Goal: Task Accomplishment & Management: Use online tool/utility

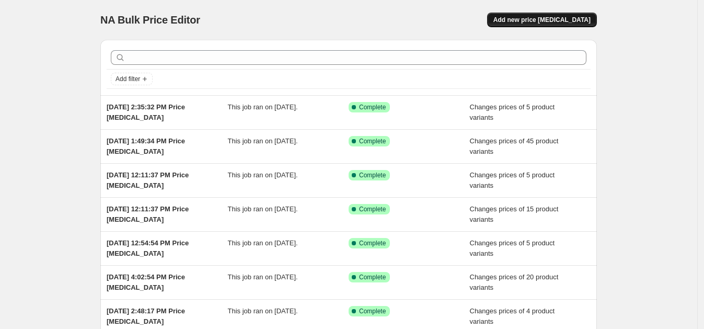
click at [541, 18] on span "Add new price [MEDICAL_DATA]" at bounding box center [541, 20] width 97 height 8
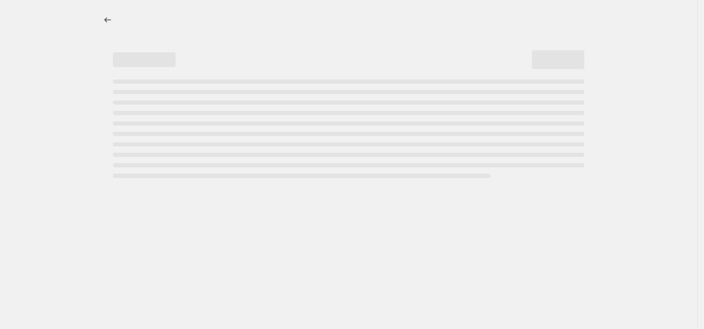
select select "percentage"
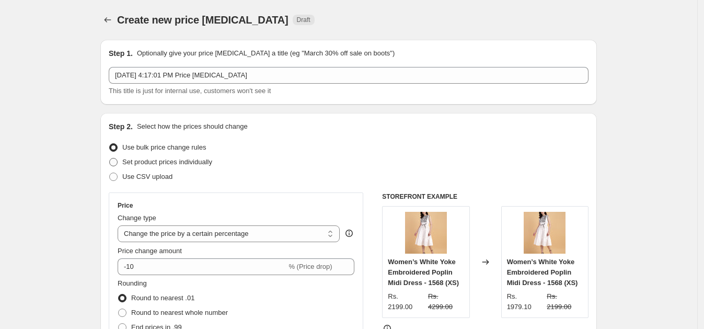
click at [162, 164] on span "Set product prices individually" at bounding box center [167, 162] width 90 height 8
click at [110, 158] on input "Set product prices individually" at bounding box center [109, 158] width 1 height 1
radio input "true"
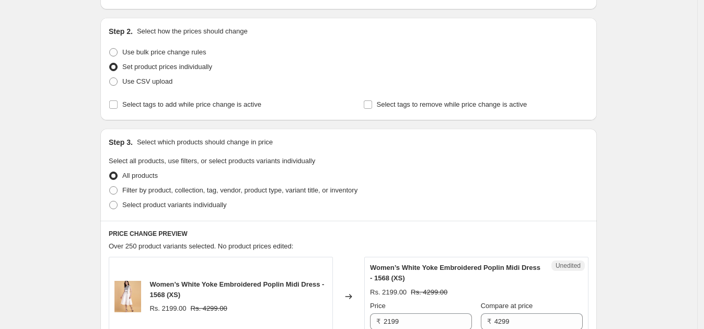
scroll to position [144, 0]
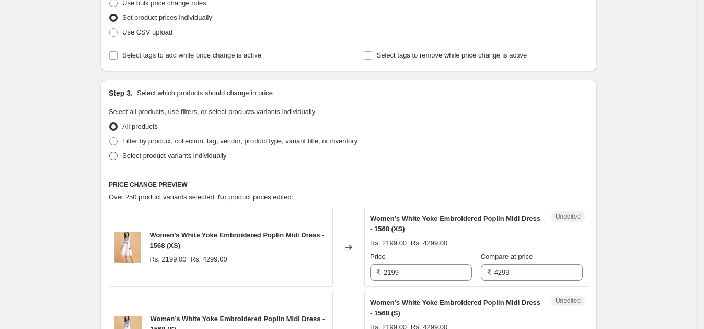
click at [179, 156] on span "Select product variants individually" at bounding box center [174, 156] width 104 height 8
click at [110, 152] on input "Select product variants individually" at bounding box center [109, 152] width 1 height 1
radio input "true"
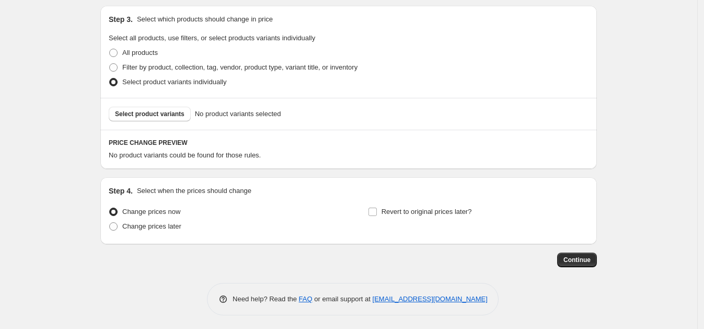
scroll to position [219, 0]
click at [155, 114] on span "Select product variants" at bounding box center [149, 113] width 69 height 8
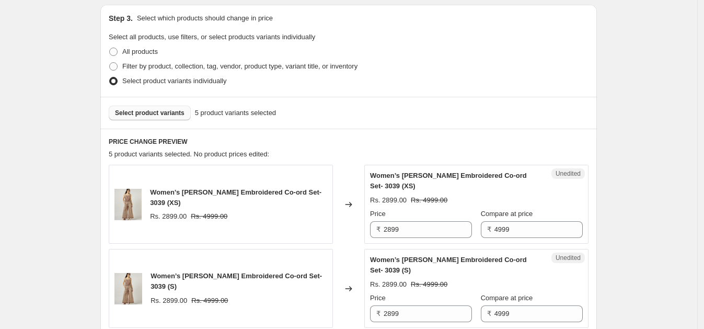
click at [172, 109] on span "Select product variants" at bounding box center [149, 113] width 69 height 8
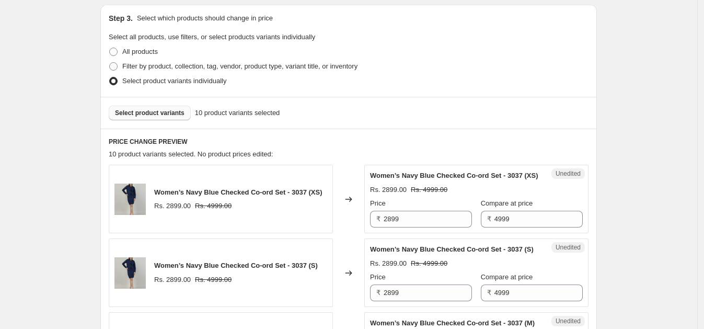
click at [166, 110] on span "Select product variants" at bounding box center [149, 113] width 69 height 8
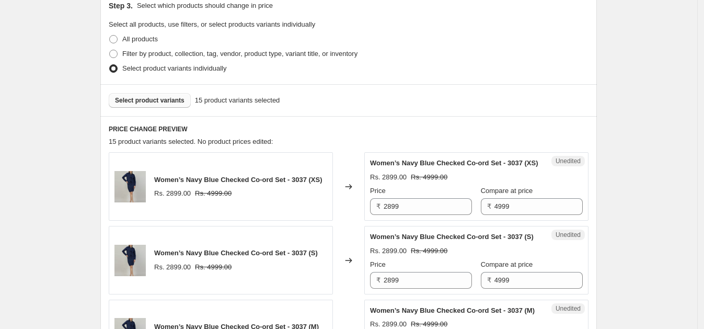
scroll to position [239, 0]
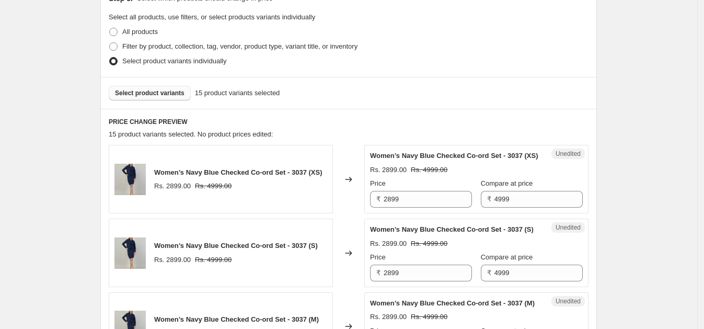
click at [165, 91] on span "Select product variants" at bounding box center [149, 93] width 69 height 8
click at [154, 89] on span "Select product variants" at bounding box center [149, 93] width 69 height 8
click at [139, 94] on span "Select product variants" at bounding box center [149, 93] width 69 height 8
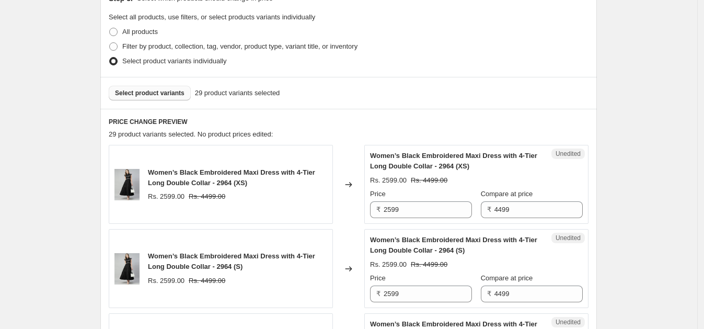
click at [159, 87] on button "Select product variants" at bounding box center [150, 93] width 82 height 15
click at [139, 89] on span "Select product variants" at bounding box center [149, 93] width 69 height 8
click at [177, 86] on button "Select product variants" at bounding box center [150, 93] width 82 height 15
click at [164, 97] on button "Select product variants" at bounding box center [150, 93] width 82 height 15
click at [157, 92] on span "Select product variants" at bounding box center [149, 93] width 69 height 8
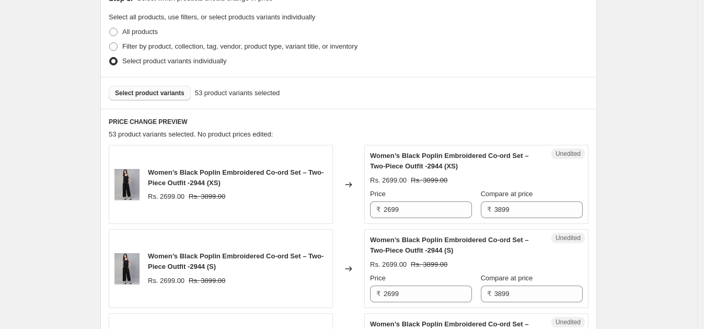
click at [153, 89] on span "Select product variants" at bounding box center [149, 93] width 69 height 8
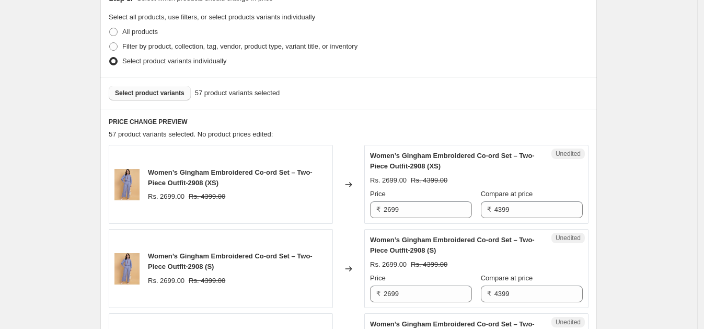
click at [138, 89] on span "Select product variants" at bounding box center [149, 93] width 69 height 8
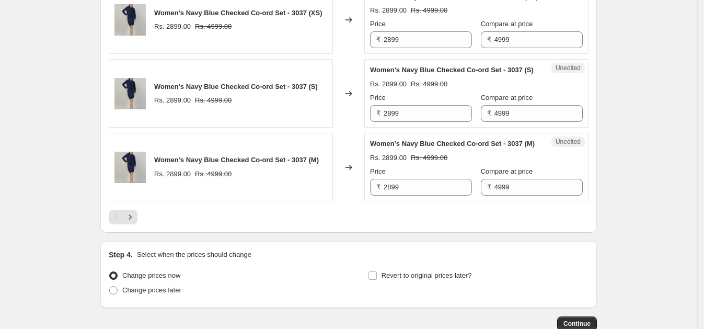
scroll to position [1919, 0]
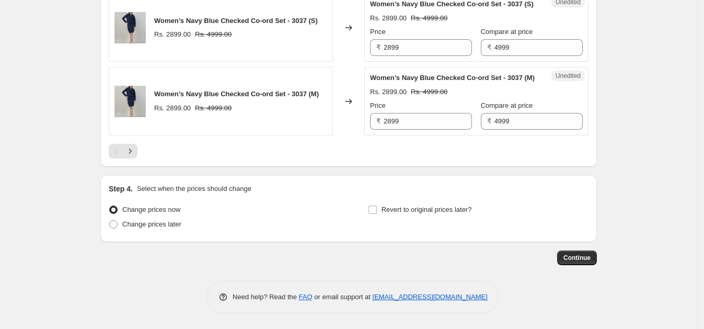
drag, startPoint x: 703, startPoint y: 302, endPoint x: 707, endPoint y: 295, distance: 8.9
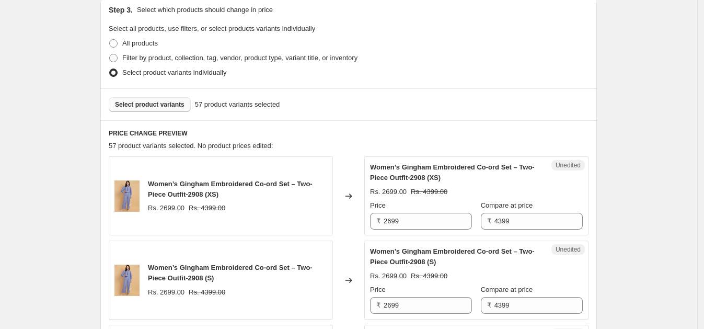
scroll to position [240, 0]
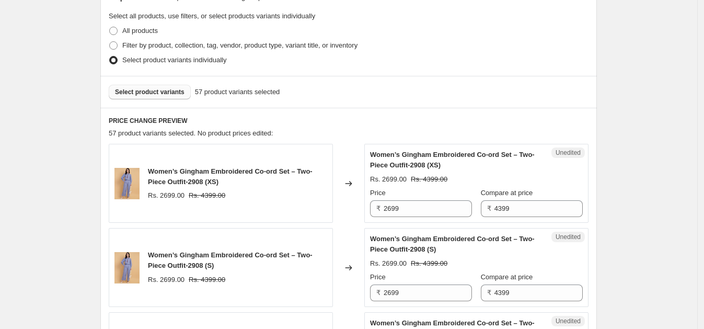
click at [158, 89] on span "Select product variants" at bounding box center [149, 92] width 69 height 8
click at [147, 93] on span "Select product variants" at bounding box center [149, 92] width 69 height 8
click at [136, 91] on span "Select product variants" at bounding box center [149, 92] width 69 height 8
click at [156, 94] on span "Select product variants" at bounding box center [149, 92] width 69 height 8
click at [443, 204] on input "2699" at bounding box center [427, 208] width 88 height 17
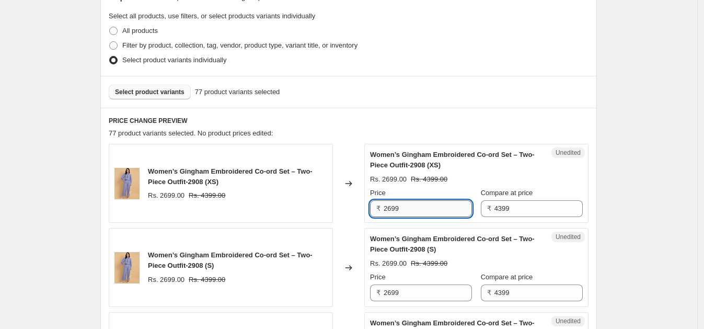
click at [443, 204] on input "2699" at bounding box center [427, 208] width 88 height 17
click at [443, 204] on input "2499" at bounding box center [427, 208] width 88 height 17
type input "2499"
click at [412, 290] on input "2699" at bounding box center [427, 292] width 88 height 17
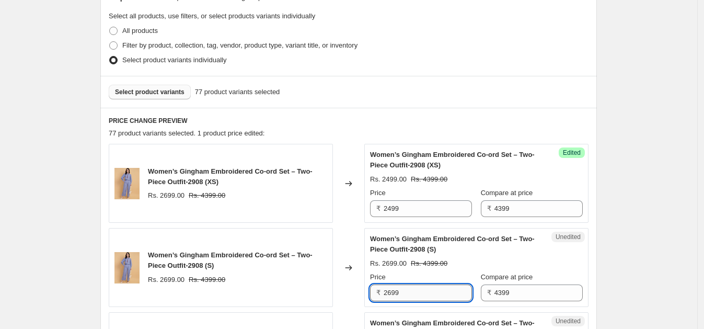
click at [412, 290] on input "2699" at bounding box center [427, 292] width 88 height 17
paste input "4"
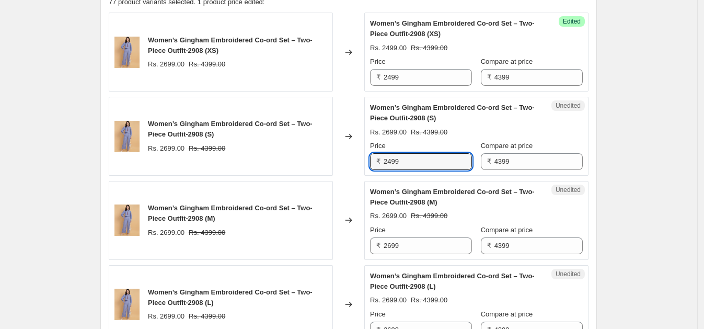
scroll to position [490, 0]
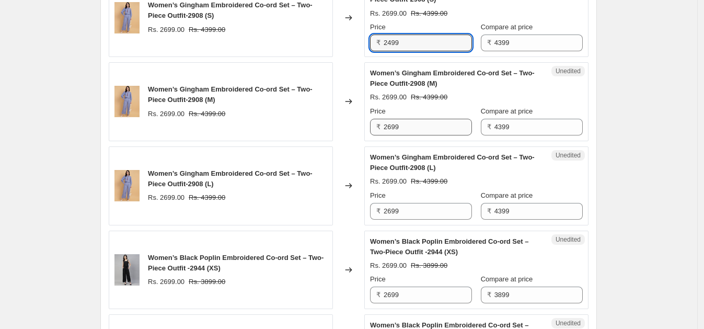
type input "2499"
click at [418, 128] on input "2699" at bounding box center [427, 127] width 88 height 17
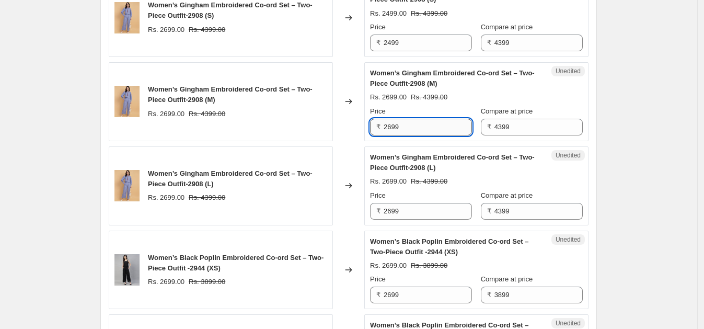
click at [418, 128] on input "2699" at bounding box center [427, 127] width 88 height 17
paste input "4"
type input "2499"
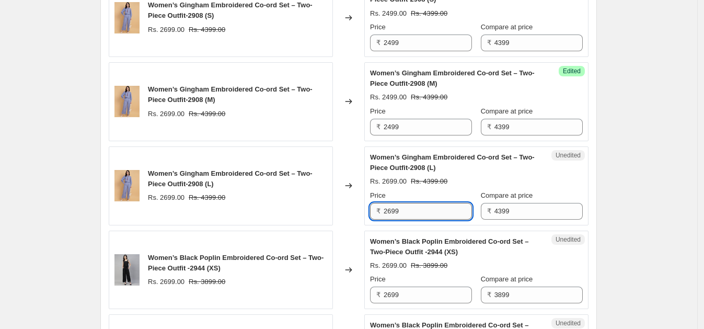
click at [422, 212] on input "2699" at bounding box center [427, 211] width 88 height 17
paste input "4"
type input "2499"
click at [415, 289] on input "2699" at bounding box center [427, 294] width 88 height 17
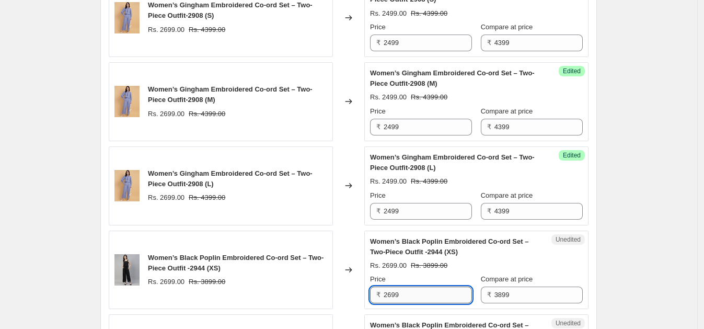
click at [415, 289] on input "2699" at bounding box center [427, 294] width 88 height 17
paste input "4"
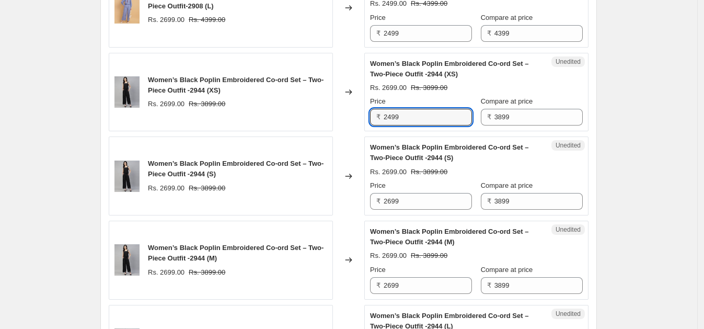
scroll to position [711, 0]
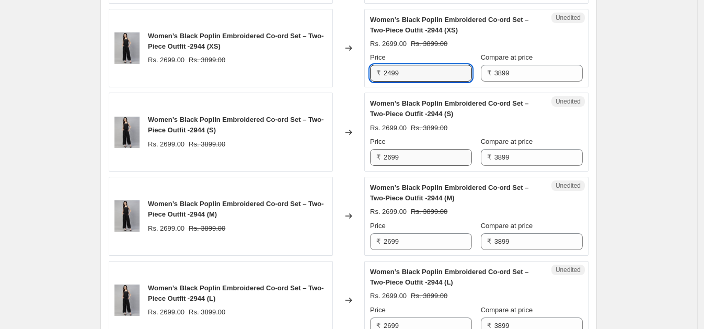
type input "2499"
click at [426, 159] on input "2699" at bounding box center [427, 157] width 88 height 17
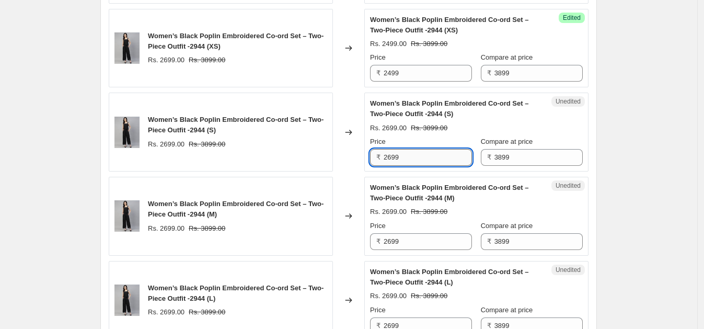
click at [426, 159] on input "2699" at bounding box center [427, 157] width 88 height 17
paste input "4"
type input "2499"
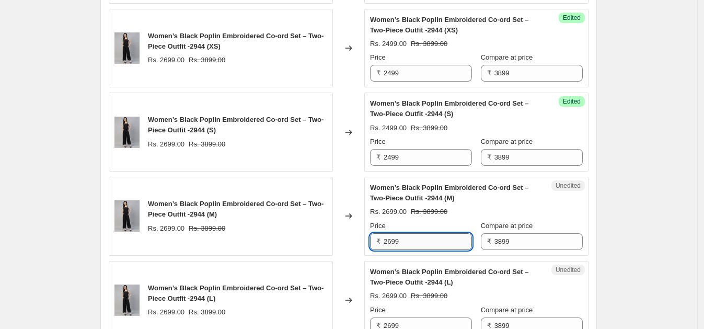
click at [420, 243] on input "2699" at bounding box center [427, 241] width 88 height 17
paste input "4"
type input "2499"
click at [409, 314] on input "2699" at bounding box center [427, 325] width 88 height 17
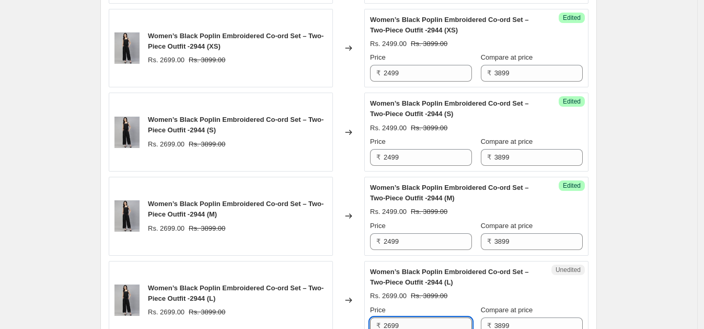
click at [409, 314] on input "2699" at bounding box center [427, 325] width 88 height 17
paste input "4"
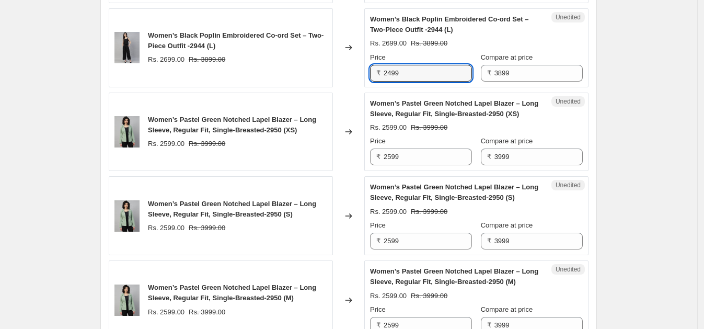
scroll to position [976, 0]
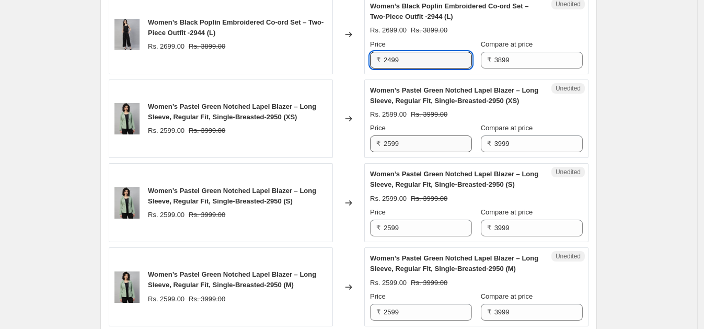
type input "2499"
click at [434, 141] on input "2599" at bounding box center [427, 143] width 88 height 17
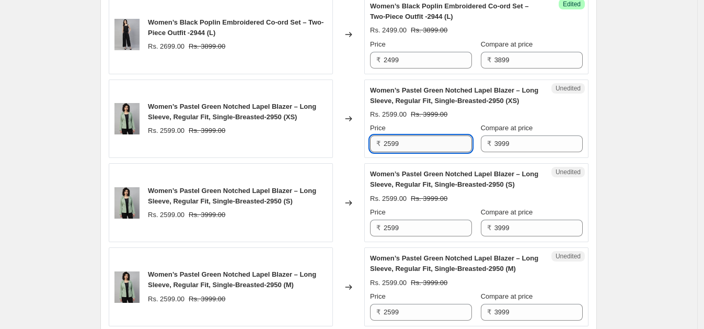
click at [434, 141] on input "2599" at bounding box center [427, 143] width 88 height 17
paste input "4"
type input "2499"
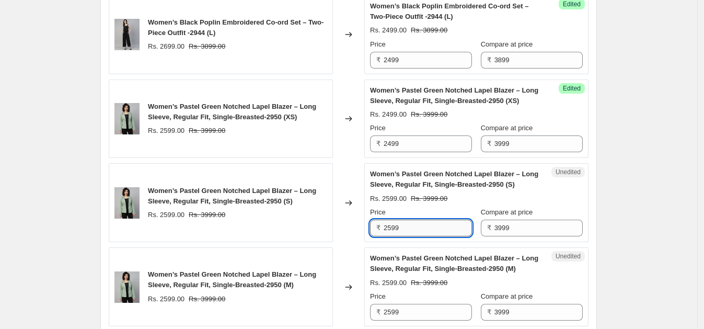
click at [413, 225] on input "2599" at bounding box center [427, 227] width 88 height 17
paste input "4"
type input "2499"
click at [410, 305] on input "2599" at bounding box center [427, 312] width 88 height 17
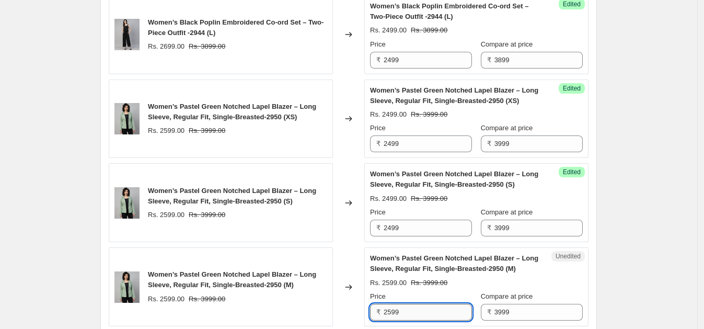
click at [410, 305] on input "2599" at bounding box center [427, 312] width 88 height 17
paste input "4"
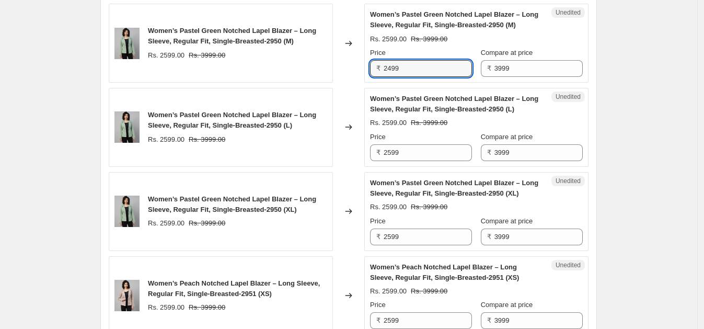
scroll to position [1226, 0]
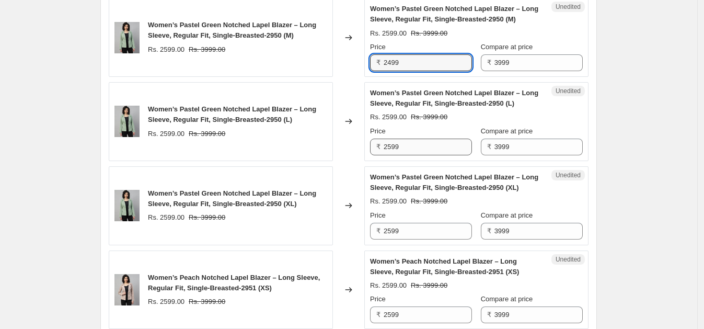
type input "2499"
click at [415, 147] on input "2599" at bounding box center [427, 146] width 88 height 17
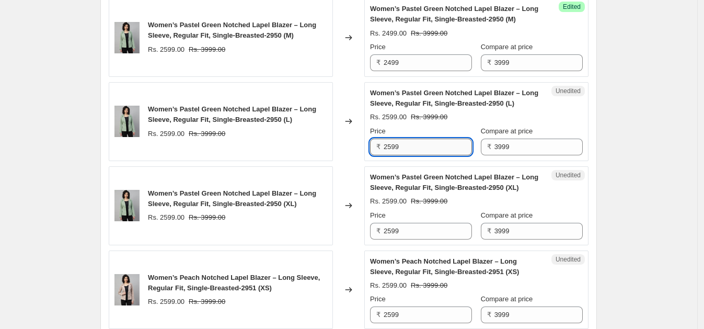
click at [415, 147] on input "2599" at bounding box center [427, 146] width 88 height 17
paste input "4"
type input "2499"
click at [416, 229] on input "2599" at bounding box center [427, 231] width 88 height 17
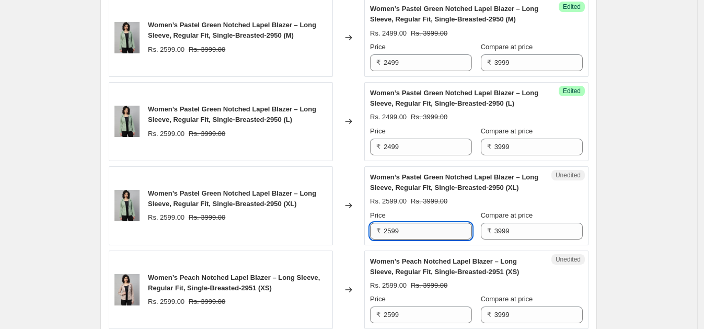
click at [416, 229] on input "2599" at bounding box center [427, 231] width 88 height 17
paste input "4"
type input "2499"
click at [405, 308] on input "2599" at bounding box center [427, 314] width 88 height 17
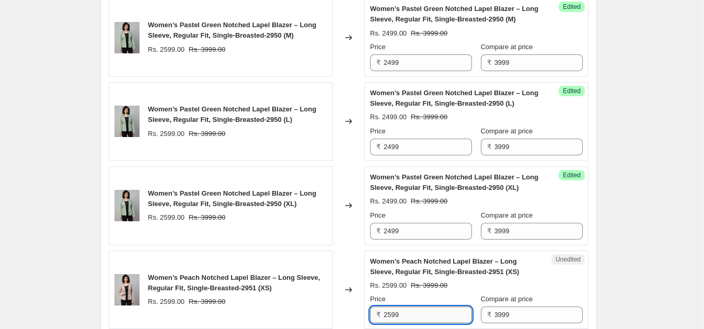
click at [405, 308] on input "2599" at bounding box center [427, 314] width 88 height 17
paste input "4"
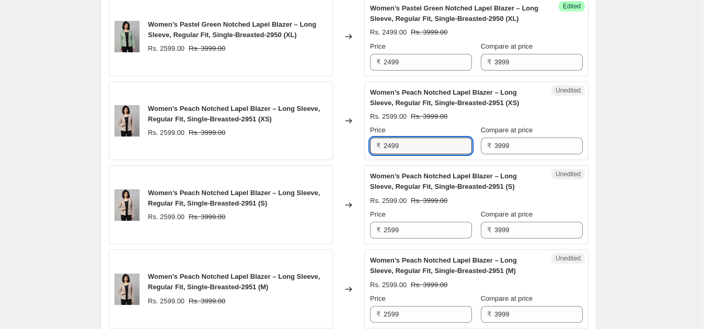
scroll to position [1376, 0]
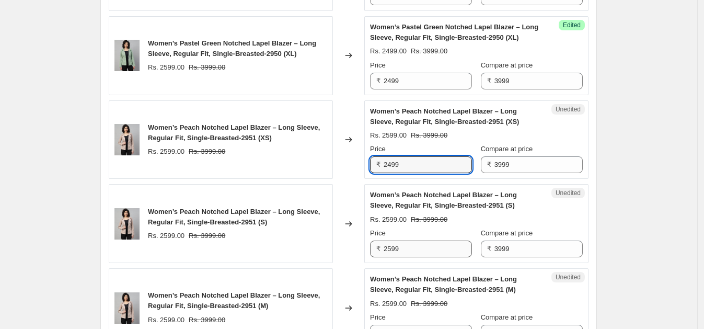
type input "2499"
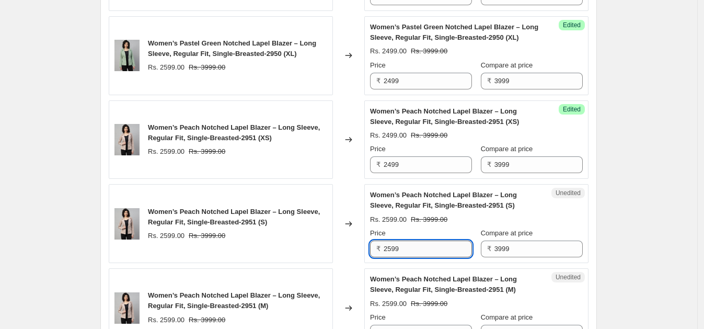
click at [414, 241] on input "2599" at bounding box center [427, 248] width 88 height 17
paste input "4"
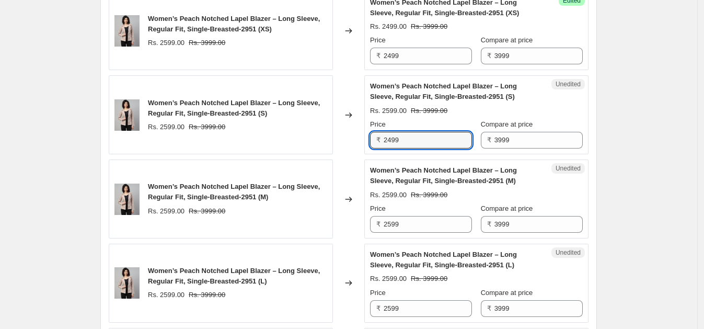
scroll to position [1522, 0]
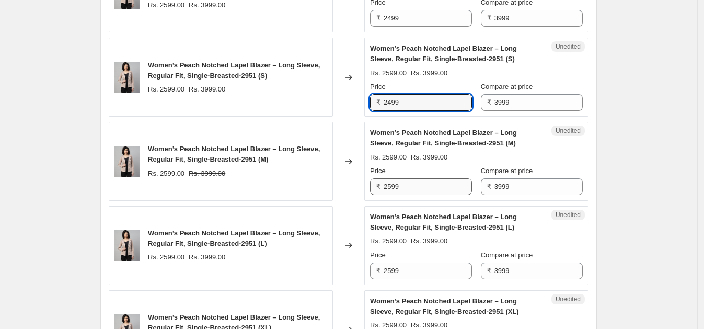
type input "2499"
click at [442, 180] on input "2599" at bounding box center [427, 186] width 88 height 17
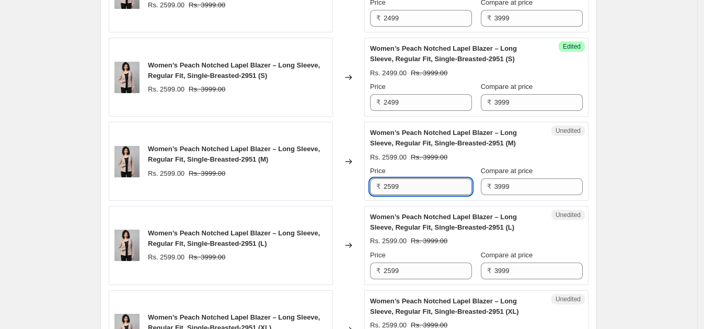
click at [442, 180] on input "2599" at bounding box center [427, 186] width 88 height 17
paste input "4"
type input "2499"
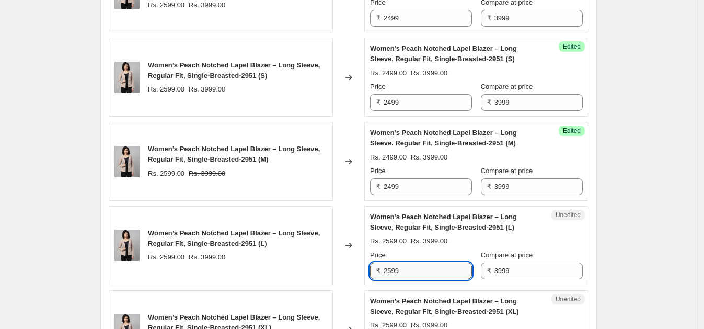
click at [422, 269] on input "2599" at bounding box center [427, 270] width 88 height 17
paste input "4"
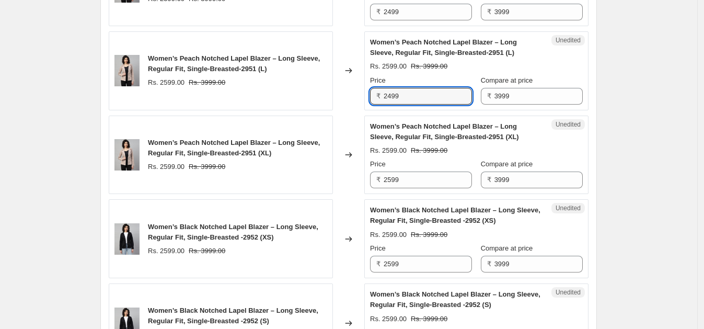
scroll to position [1706, 0]
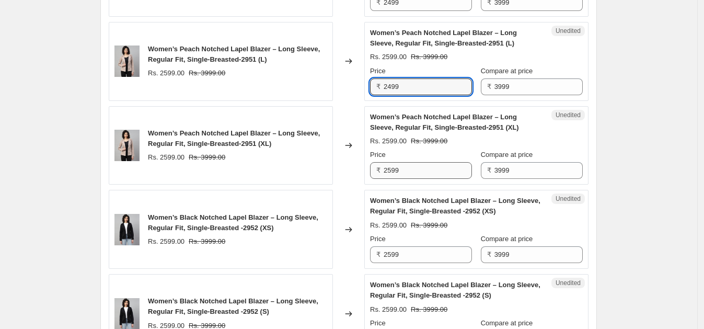
type input "2499"
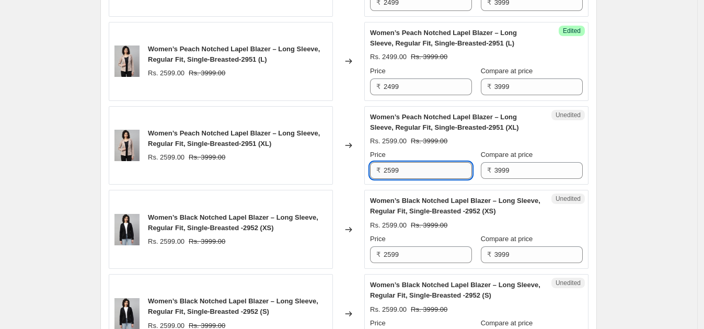
click at [410, 171] on input "2599" at bounding box center [427, 170] width 88 height 17
paste input "4"
type input "2499"
click at [410, 246] on input "2599" at bounding box center [427, 254] width 88 height 17
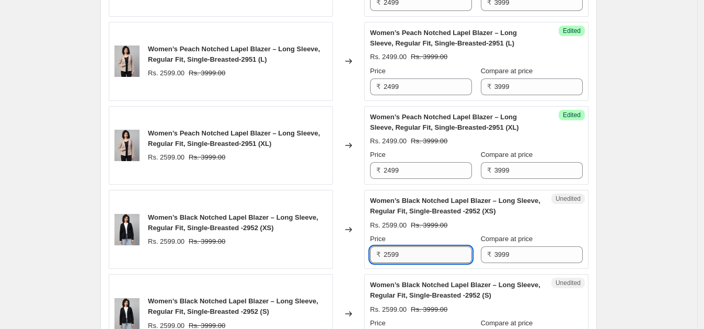
click at [410, 246] on input "2599" at bounding box center [427, 254] width 88 height 17
paste input "4"
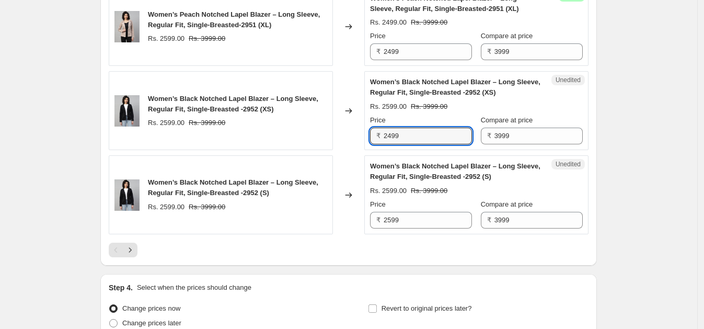
scroll to position [1840, 0]
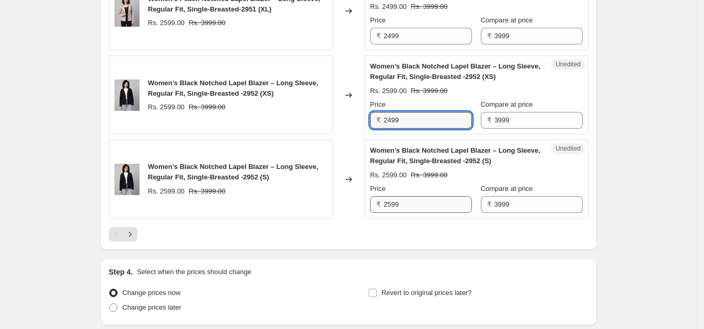
type input "2499"
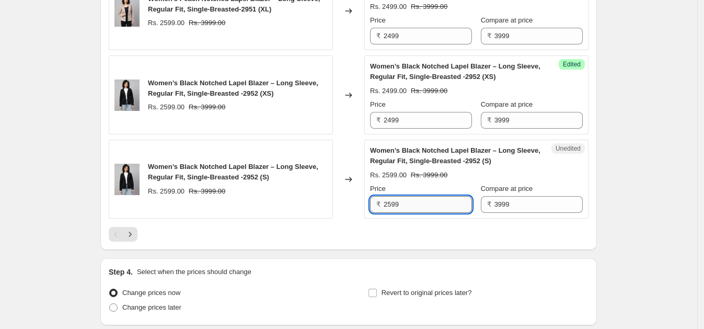
click at [431, 200] on input "2599" at bounding box center [427, 204] width 88 height 17
paste input "4"
type input "2499"
click at [132, 229] on icon "Next" at bounding box center [130, 234] width 10 height 10
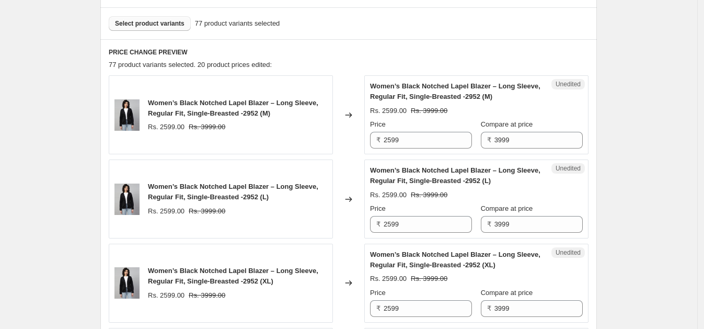
scroll to position [314, 0]
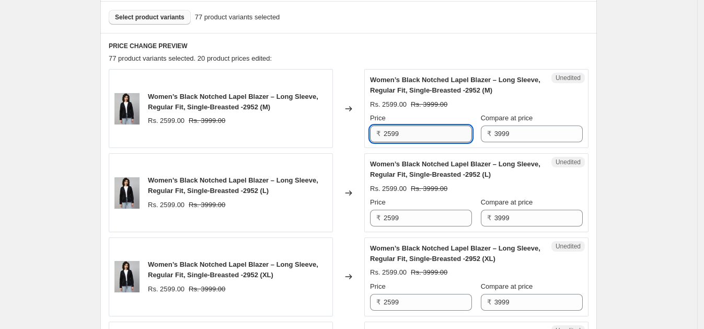
click at [415, 137] on input "2599" at bounding box center [427, 133] width 88 height 17
paste input "4"
type input "2499"
click at [416, 213] on input "2599" at bounding box center [427, 217] width 88 height 17
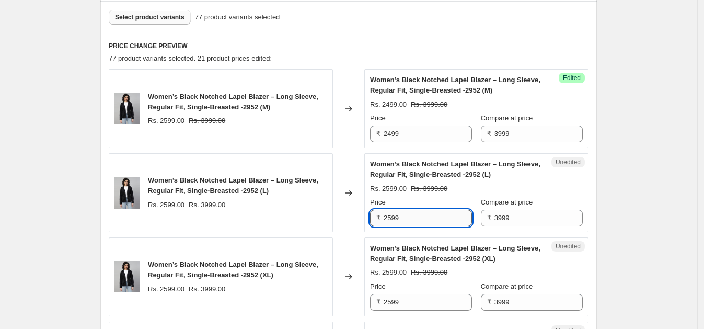
click at [416, 213] on input "2599" at bounding box center [427, 217] width 88 height 17
paste input "4"
type input "2499"
click at [411, 300] on input "2599" at bounding box center [427, 302] width 88 height 17
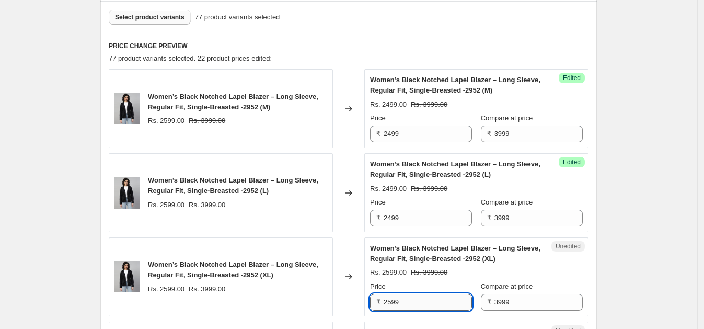
click at [411, 300] on input "2599" at bounding box center [427, 302] width 88 height 17
paste input "4"
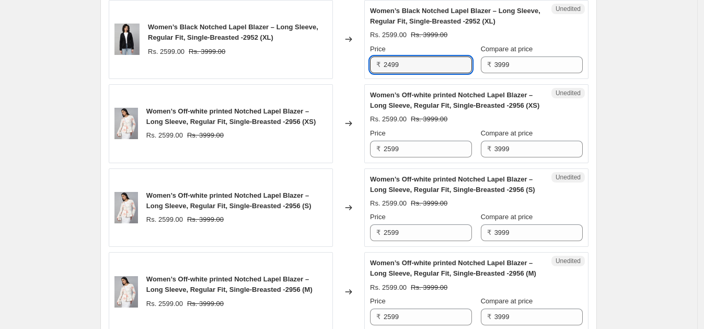
scroll to position [567, 0]
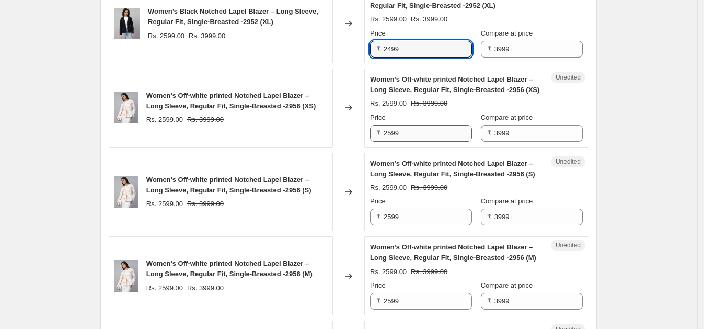
type input "2499"
click at [440, 131] on input "2599" at bounding box center [427, 133] width 88 height 17
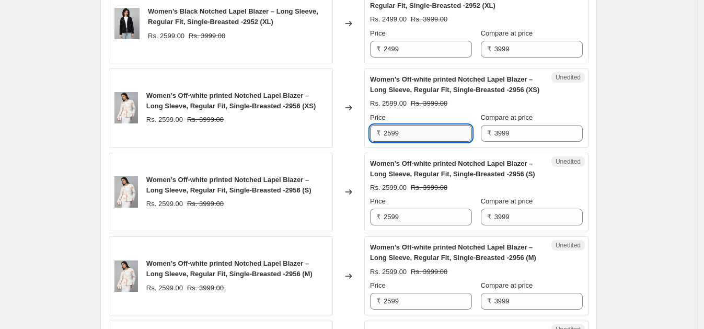
click at [440, 131] on input "2599" at bounding box center [427, 133] width 88 height 17
paste input "4"
type input "2499"
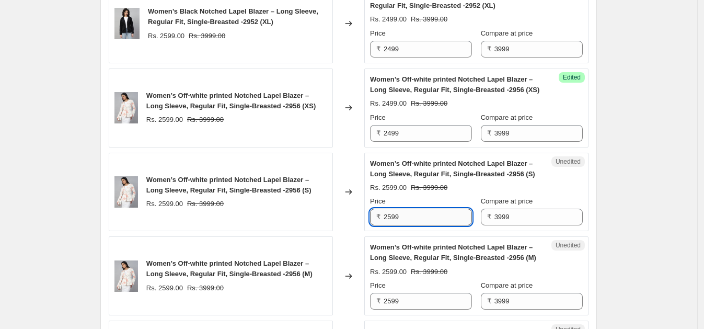
click at [422, 215] on input "2599" at bounding box center [427, 216] width 88 height 17
paste input "4"
type input "2499"
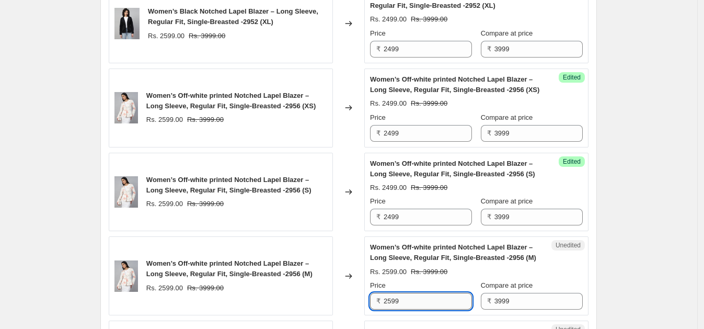
click at [409, 300] on input "2599" at bounding box center [427, 301] width 88 height 17
paste input "4"
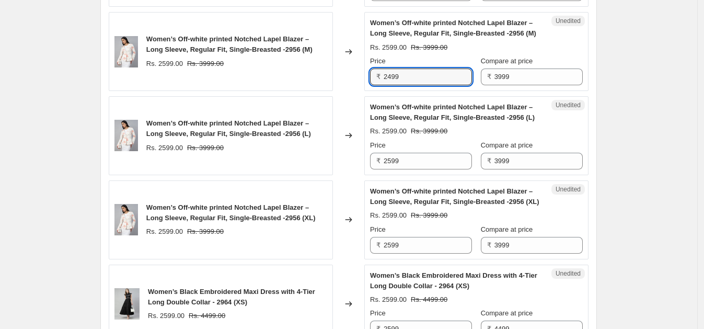
scroll to position [801, 0]
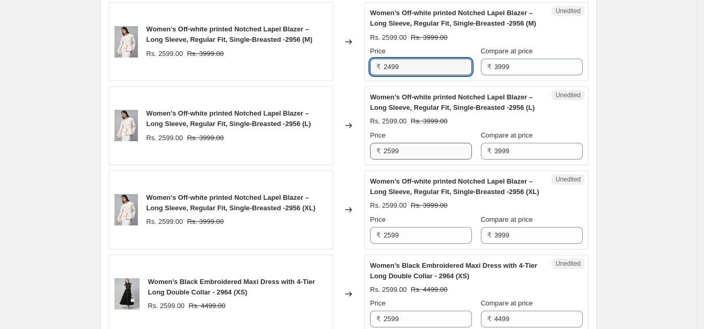
type input "2499"
click at [423, 148] on input "2599" at bounding box center [427, 151] width 88 height 17
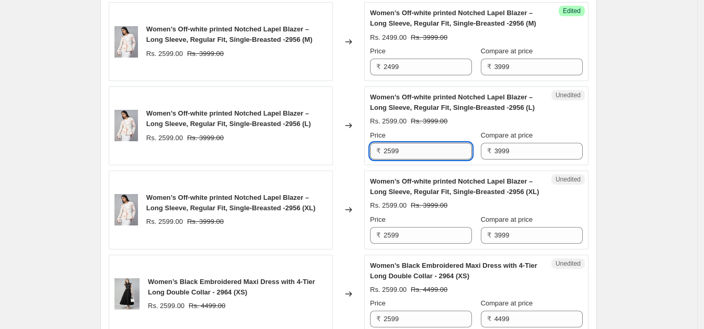
click at [423, 148] on input "2599" at bounding box center [427, 151] width 88 height 17
paste input "4"
type input "2499"
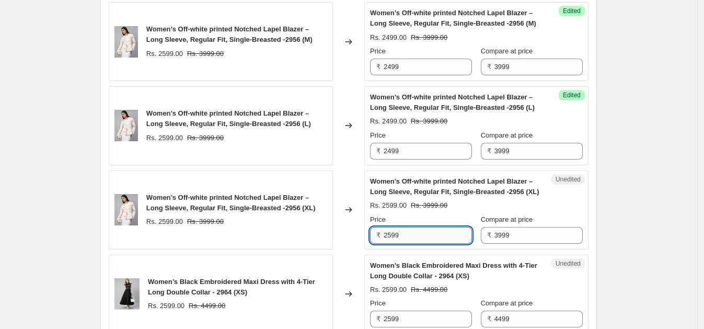
click at [413, 234] on input "2599" at bounding box center [427, 235] width 88 height 17
paste input "4"
type input "2499"
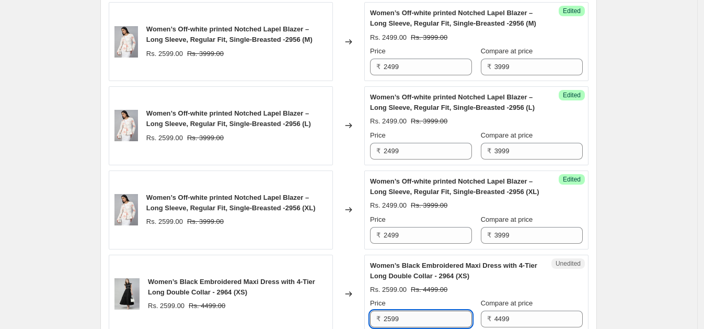
click at [406, 313] on input "2599" at bounding box center [427, 318] width 88 height 17
paste input "4"
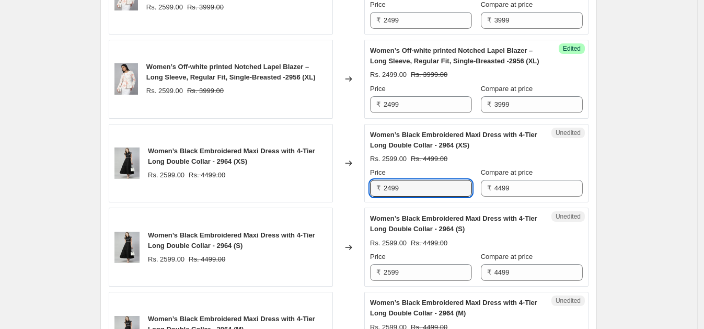
scroll to position [1098, 0]
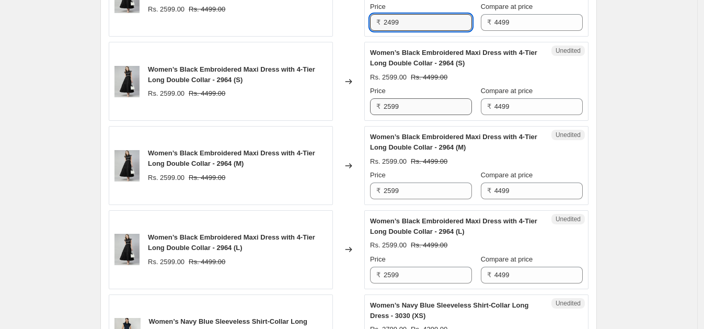
type input "2499"
click at [406, 103] on input "2599" at bounding box center [427, 106] width 88 height 17
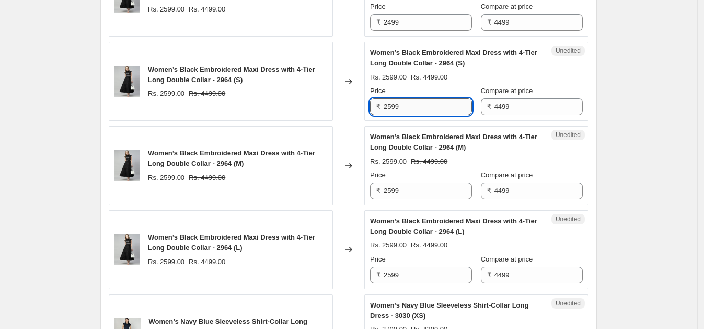
click at [406, 103] on input "2599" at bounding box center [427, 106] width 88 height 17
paste input "4"
type input "2499"
click at [402, 187] on input "2599" at bounding box center [427, 190] width 88 height 17
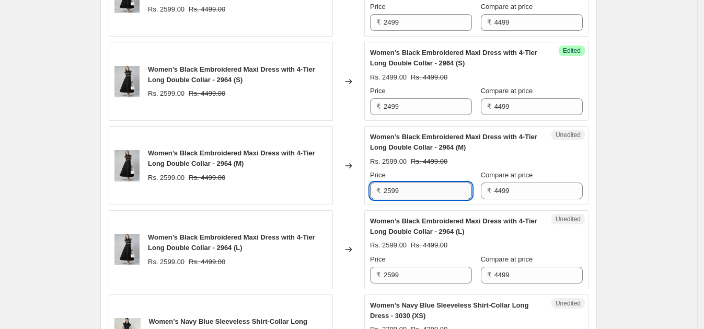
click at [402, 187] on input "2599" at bounding box center [427, 190] width 88 height 17
paste input "4"
type input "2499"
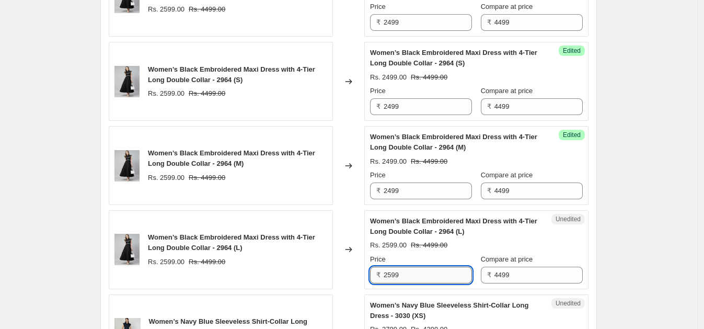
click at [414, 267] on input "2599" at bounding box center [427, 274] width 88 height 17
click at [414, 266] on input "2599" at bounding box center [427, 274] width 88 height 17
paste input "4"
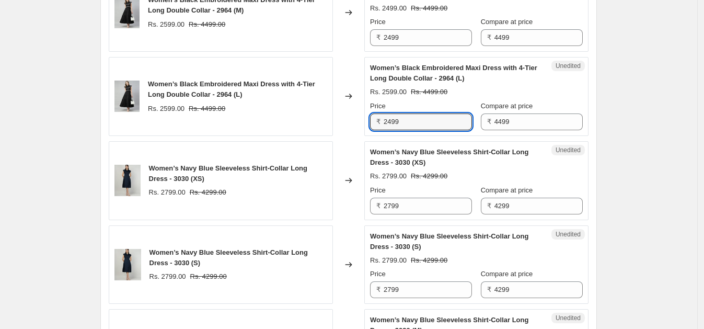
scroll to position [1310, 0]
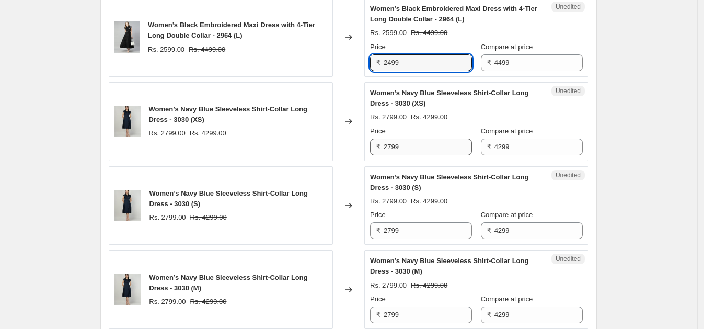
type input "2499"
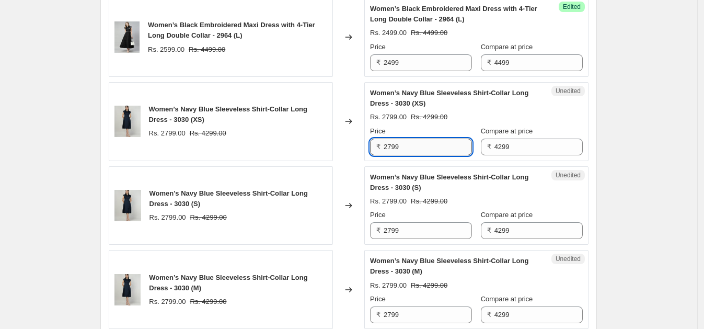
click at [426, 145] on input "2799" at bounding box center [427, 146] width 88 height 17
paste input "4"
type input "2499"
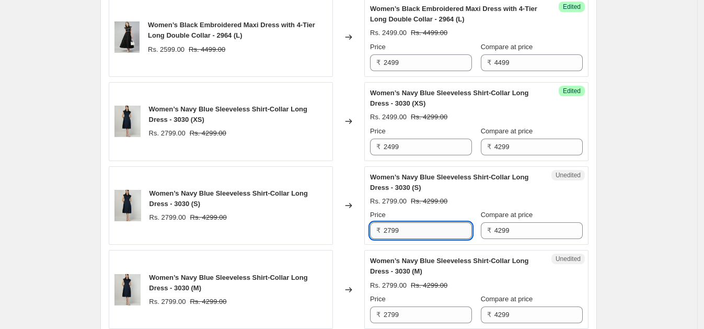
click at [420, 224] on input "2799" at bounding box center [427, 230] width 88 height 17
paste input "4"
type input "2499"
click at [411, 308] on input "2799" at bounding box center [427, 314] width 88 height 17
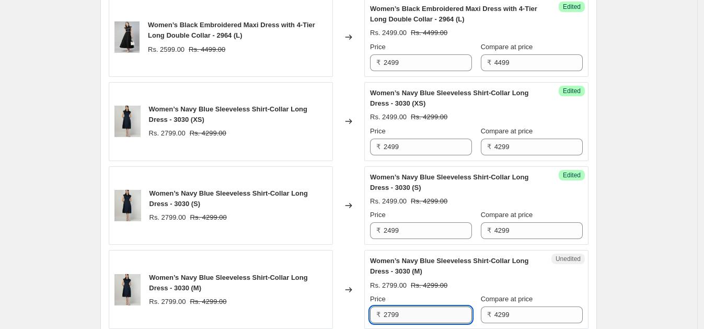
click at [411, 308] on input "2799" at bounding box center [427, 314] width 88 height 17
paste input "4"
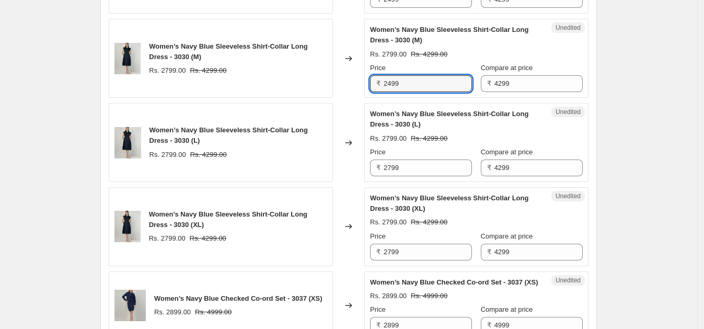
scroll to position [1544, 0]
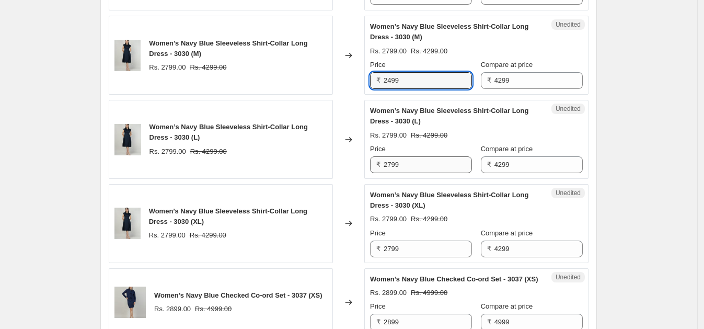
type input "2499"
click at [415, 160] on input "2799" at bounding box center [427, 164] width 88 height 17
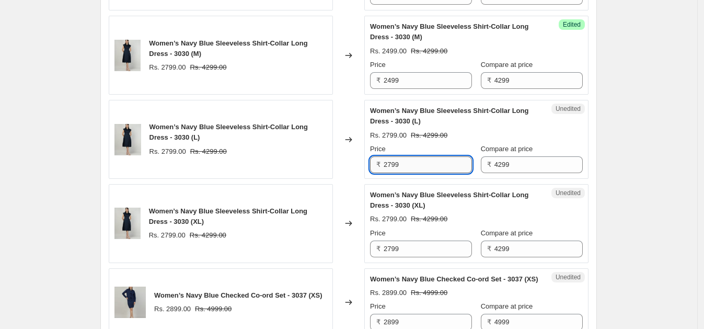
click at [415, 160] on input "2799" at bounding box center [427, 164] width 88 height 17
paste input "4"
type input "2499"
click at [410, 250] on input "2799" at bounding box center [427, 248] width 88 height 17
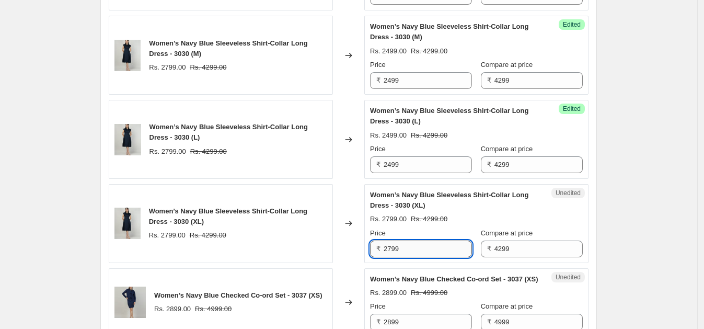
click at [410, 250] on input "2799" at bounding box center [427, 248] width 88 height 17
paste input "4"
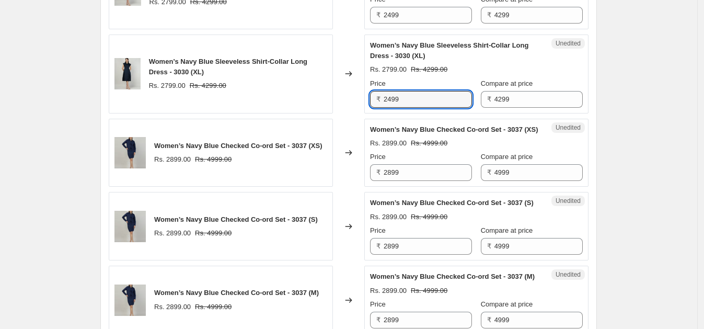
scroll to position [1768, 0]
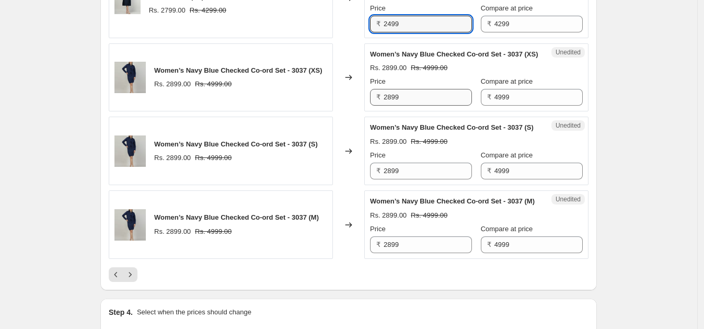
type input "2499"
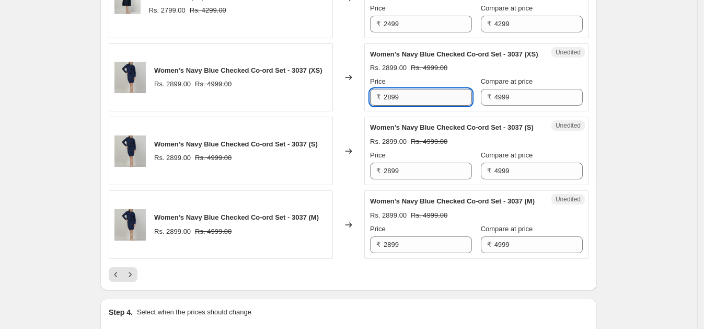
click at [414, 99] on input "2899" at bounding box center [427, 97] width 88 height 17
paste input "4"
type input "2499"
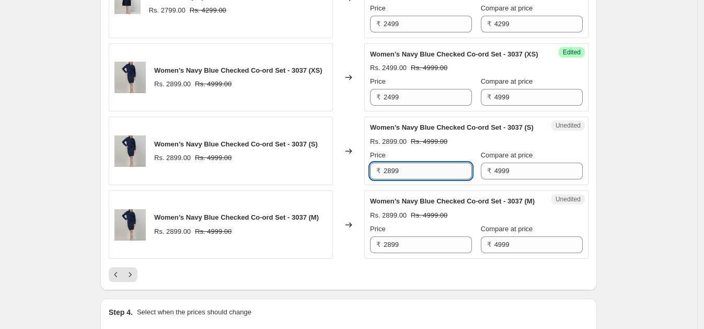
click at [405, 179] on input "2899" at bounding box center [427, 170] width 88 height 17
paste input "4"
type input "2499"
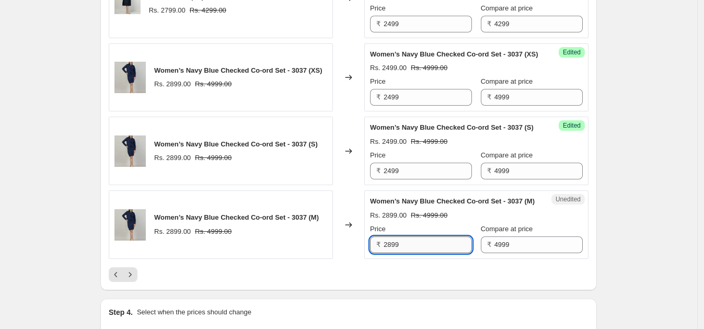
click at [415, 253] on input "2899" at bounding box center [427, 244] width 88 height 17
paste input "4"
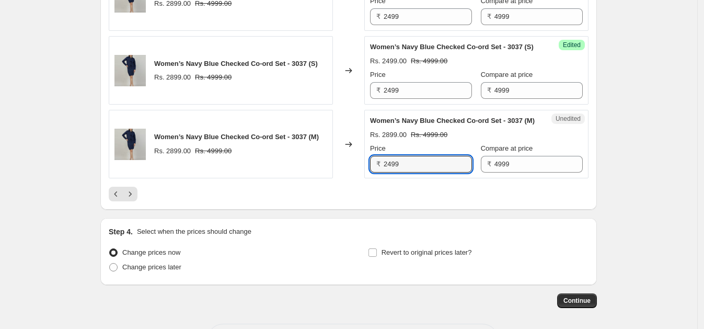
scroll to position [1919, 0]
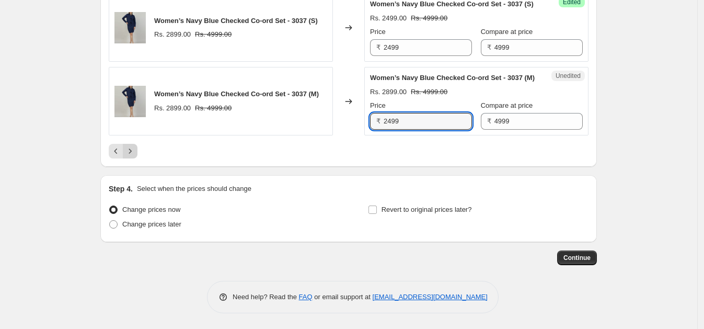
type input "2499"
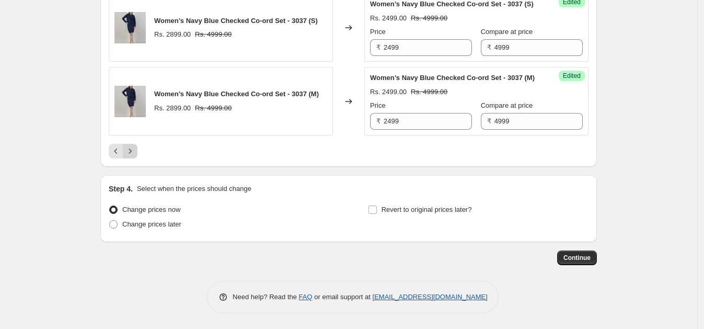
click at [135, 150] on icon "Next" at bounding box center [130, 151] width 10 height 10
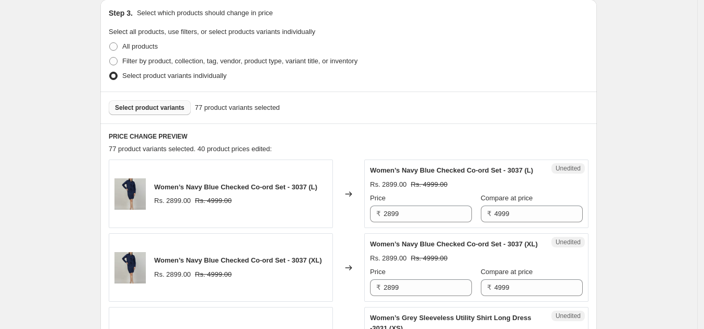
scroll to position [212, 0]
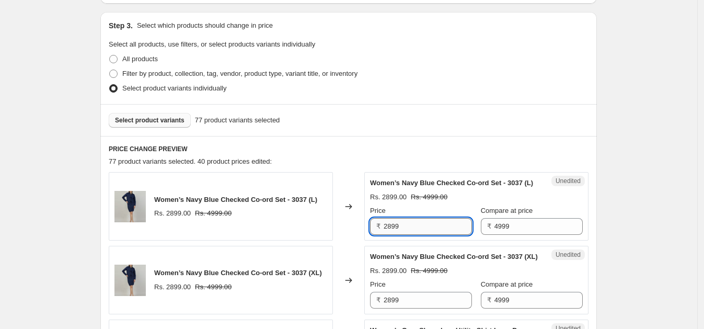
click at [415, 235] on input "2899" at bounding box center [427, 226] width 88 height 17
paste input "4"
type input "2499"
click at [413, 308] on input "2899" at bounding box center [427, 300] width 88 height 17
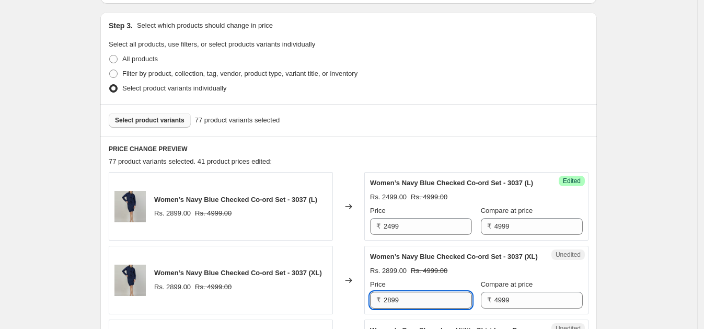
click at [413, 308] on input "2899" at bounding box center [427, 300] width 88 height 17
paste input "4"
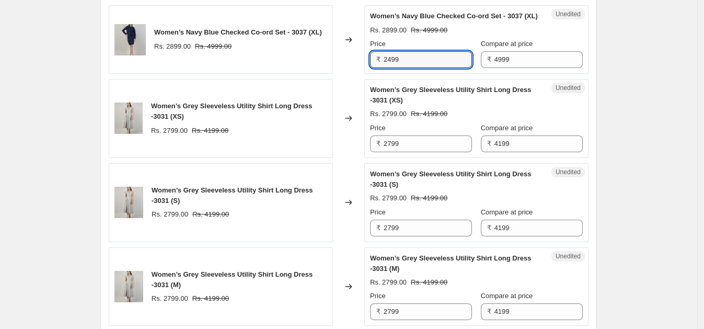
scroll to position [480, 0]
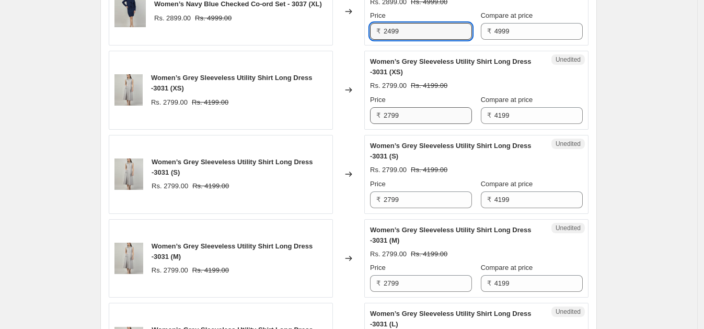
type input "2499"
click at [440, 124] on input "2799" at bounding box center [427, 115] width 88 height 17
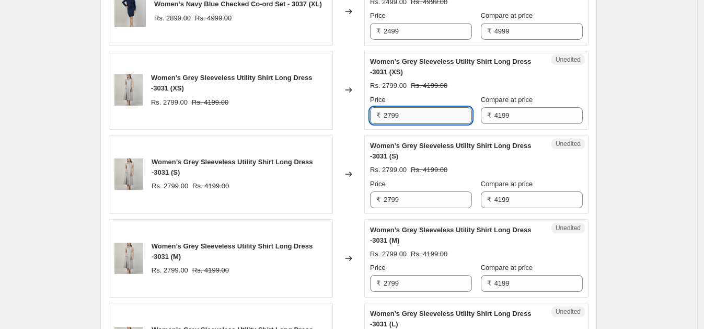
click at [440, 124] on input "2799" at bounding box center [427, 115] width 88 height 17
paste input "4"
type input "2499"
click at [435, 208] on input "2799" at bounding box center [427, 199] width 88 height 17
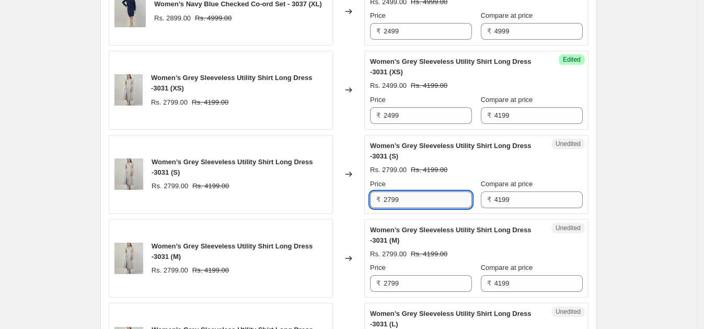
click at [435, 208] on input "2799" at bounding box center [427, 199] width 88 height 17
paste input "4"
type input "2499"
click at [411, 292] on input "2799" at bounding box center [427, 283] width 88 height 17
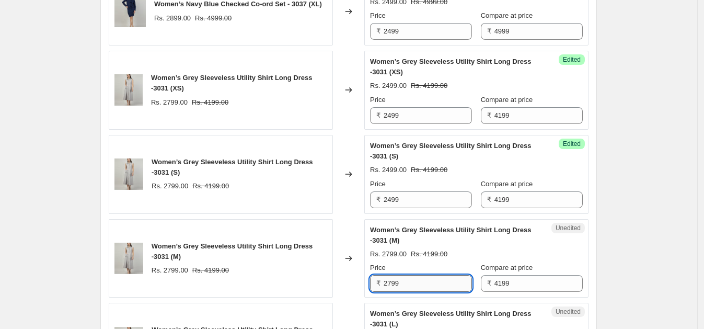
click at [411, 292] on input "2799" at bounding box center [427, 283] width 88 height 17
paste input "4"
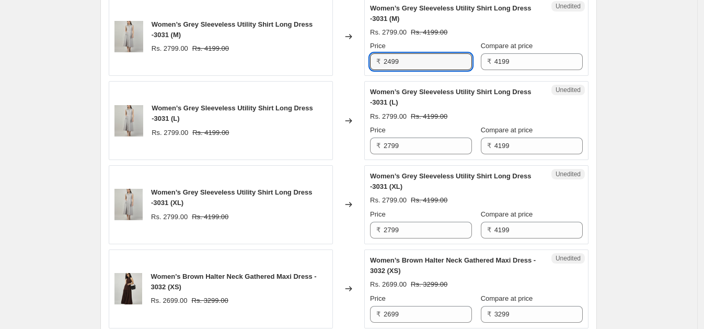
scroll to position [705, 0]
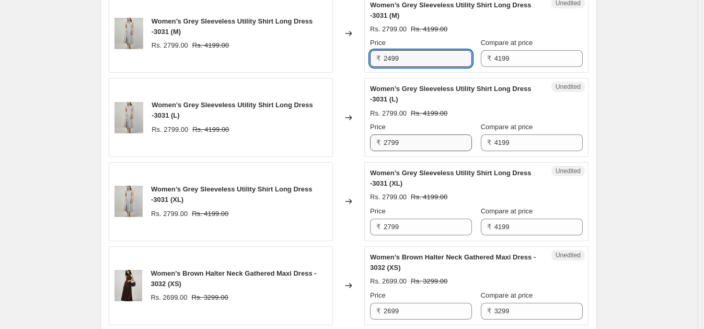
type input "2499"
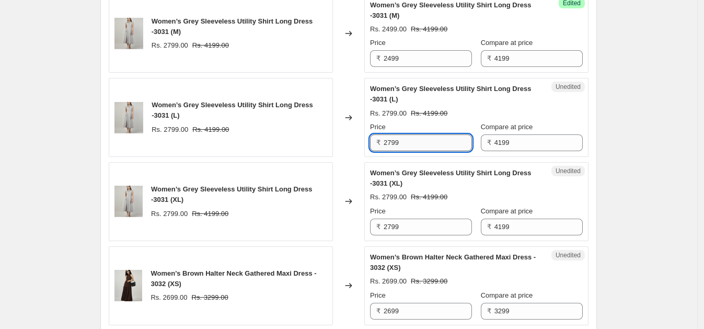
click at [426, 151] on input "2799" at bounding box center [427, 142] width 88 height 17
paste input "4"
type input "2499"
click at [422, 235] on input "2799" at bounding box center [427, 226] width 88 height 17
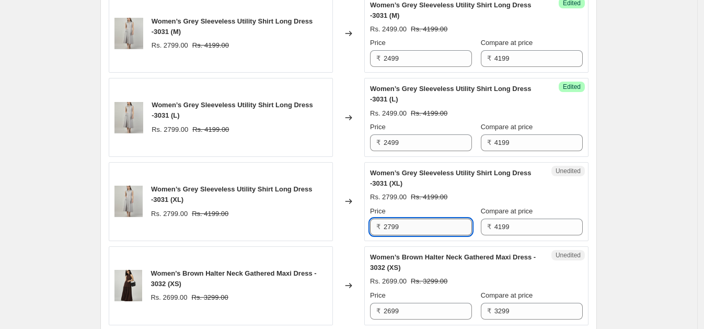
click at [422, 235] on input "2799" at bounding box center [427, 226] width 88 height 17
paste input "4"
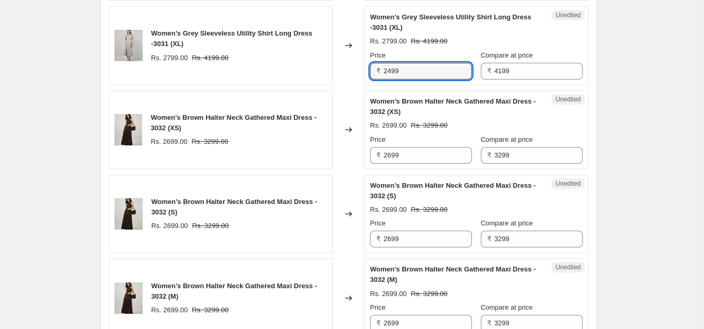
scroll to position [864, 0]
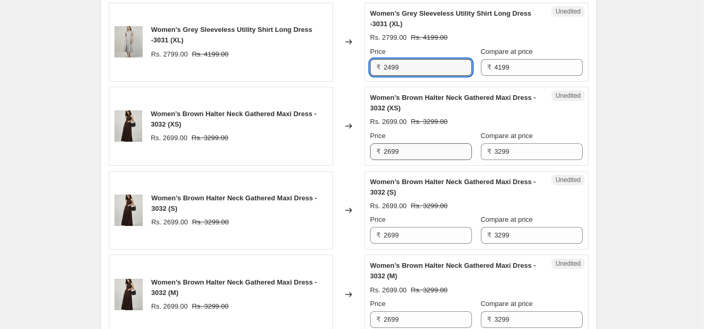
type input "2499"
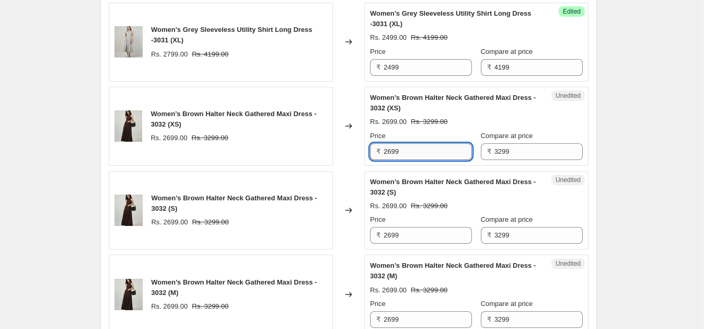
click at [415, 160] on input "2699" at bounding box center [427, 151] width 88 height 17
paste input "4"
type input "2499"
click at [412, 243] on input "2699" at bounding box center [427, 235] width 88 height 17
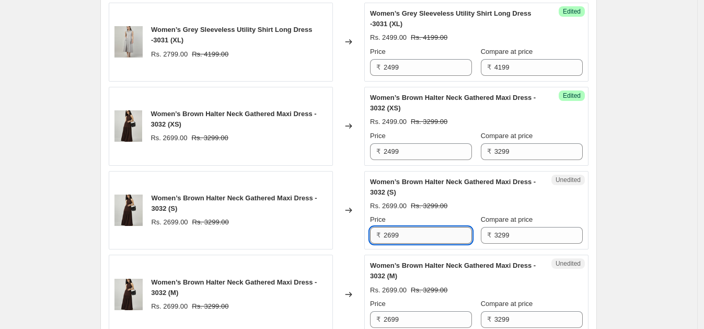
click at [412, 243] on input "2699" at bounding box center [427, 235] width 88 height 17
paste input "4"
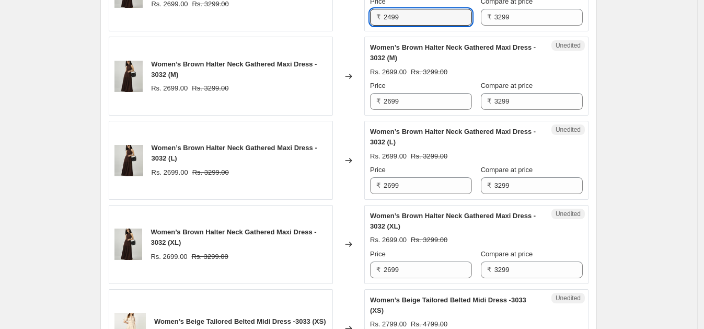
scroll to position [1108, 0]
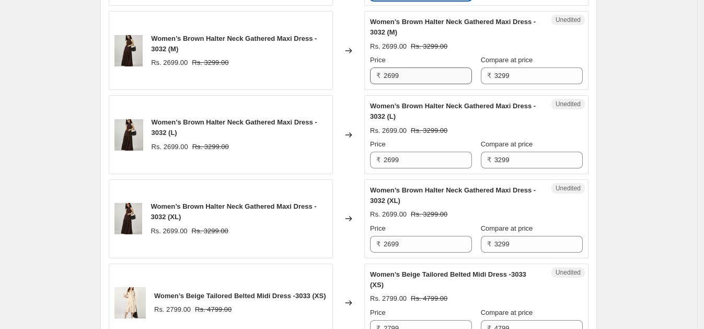
type input "2499"
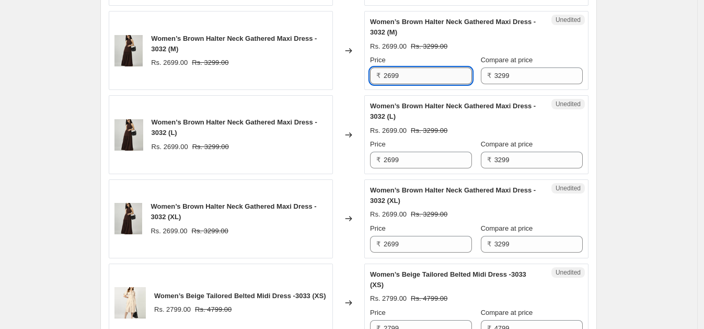
click at [436, 84] on input "2699" at bounding box center [427, 75] width 88 height 17
paste input "4"
type input "2499"
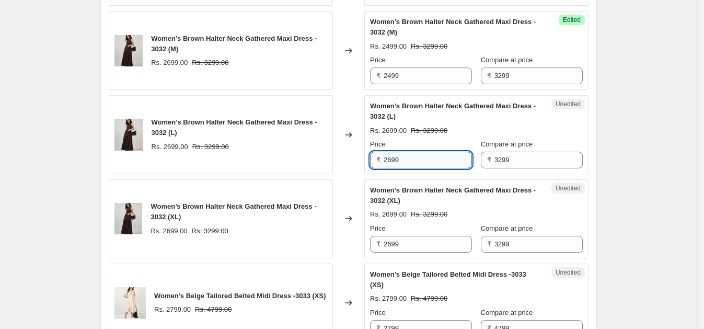
click at [420, 168] on input "2699" at bounding box center [427, 160] width 88 height 17
paste input "4"
type input "2499"
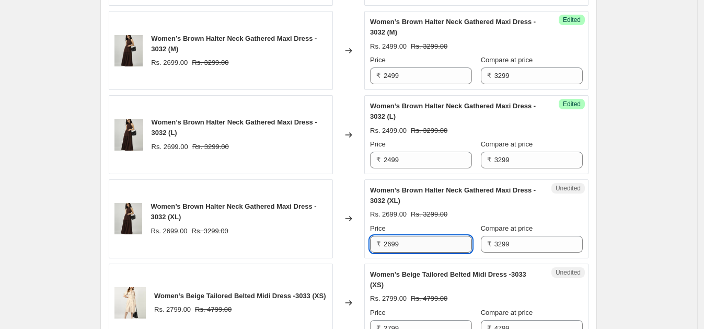
click at [421, 252] on input "2699" at bounding box center [427, 244] width 88 height 17
paste input "4"
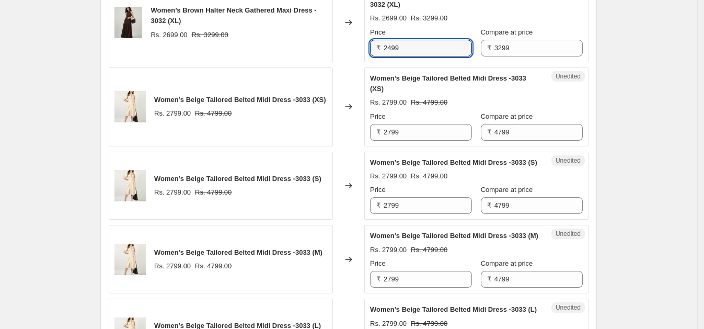
scroll to position [1288, 0]
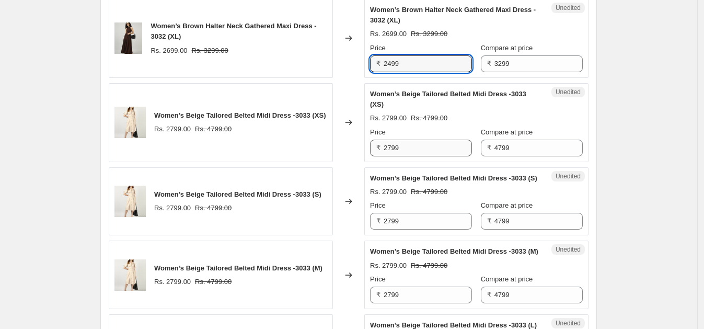
type input "2499"
click at [409, 156] on input "2799" at bounding box center [427, 147] width 88 height 17
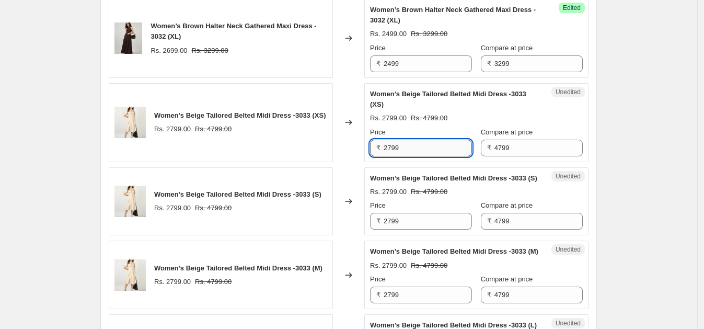
click at [409, 156] on input "2799" at bounding box center [427, 147] width 88 height 17
paste input "4"
type input "2499"
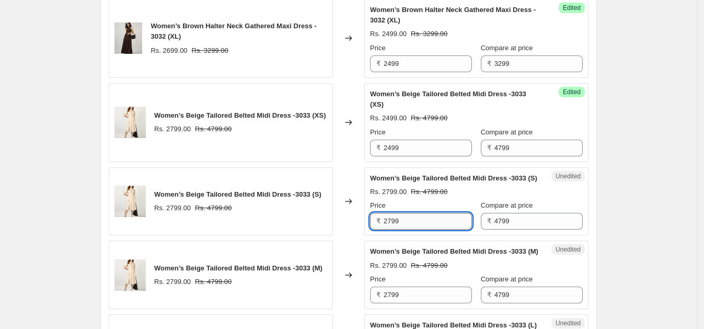
click at [412, 229] on input "2799" at bounding box center [427, 221] width 88 height 17
paste input "4"
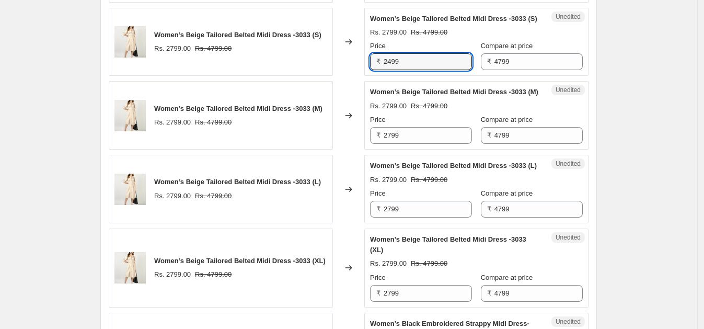
scroll to position [1465, 0]
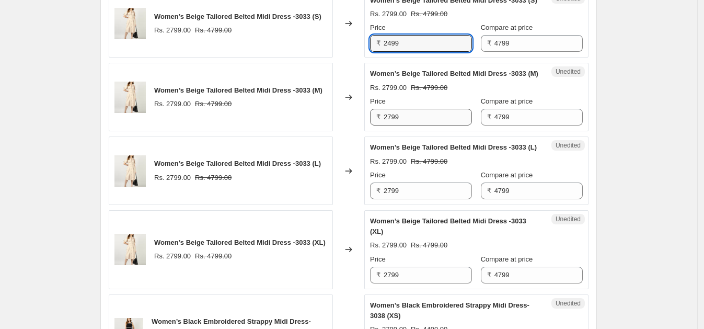
type input "2499"
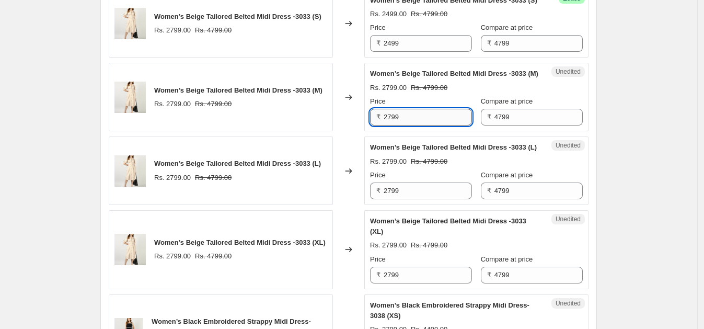
click at [415, 125] on input "2799" at bounding box center [427, 117] width 88 height 17
paste input "4"
type input "2499"
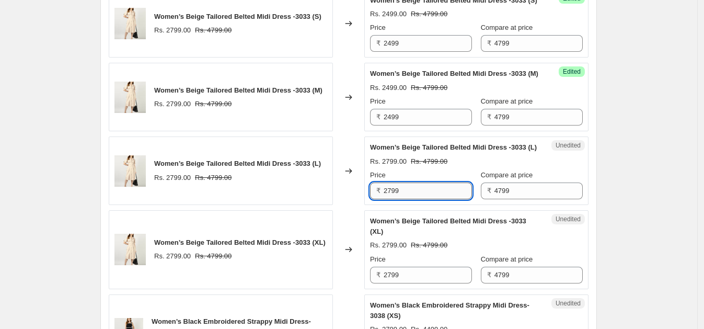
click at [418, 199] on input "2799" at bounding box center [427, 190] width 88 height 17
paste input "4"
type input "2499"
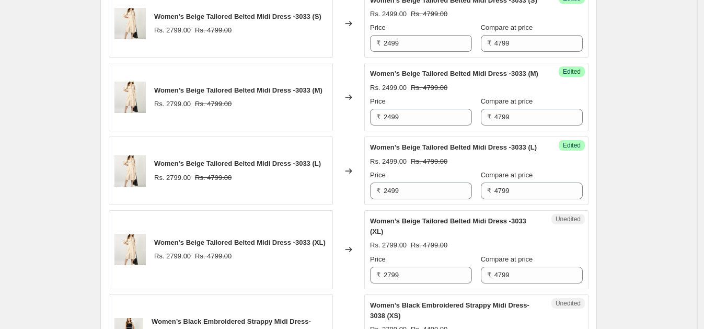
click at [415, 264] on div "Price" at bounding box center [421, 259] width 102 height 10
click at [415, 283] on input "2799" at bounding box center [427, 274] width 88 height 17
paste input "4"
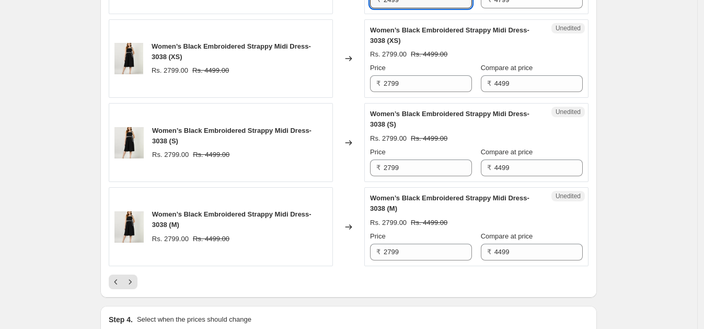
scroll to position [1753, 0]
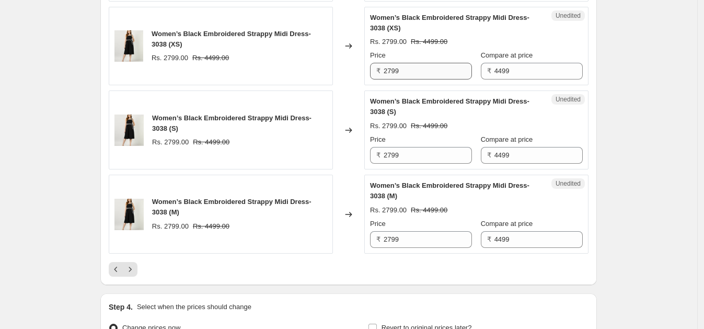
type input "2499"
click at [439, 79] on input "2799" at bounding box center [427, 71] width 88 height 17
paste input "4"
type input "2499"
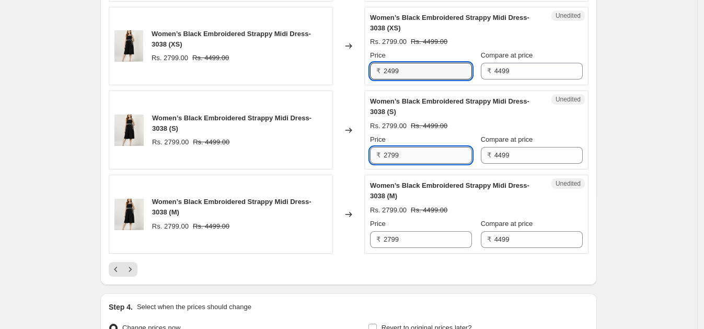
click at [406, 164] on input "2799" at bounding box center [427, 155] width 88 height 17
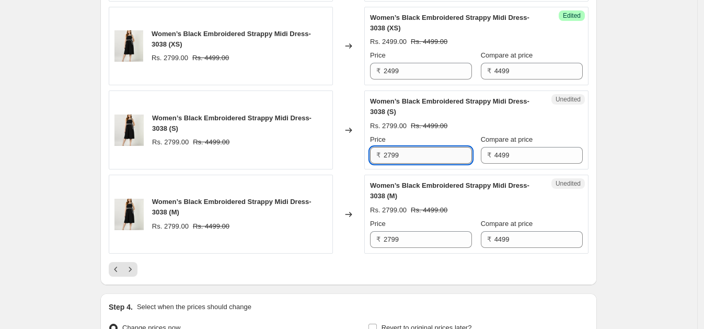
click at [406, 164] on input "2799" at bounding box center [427, 155] width 88 height 17
paste input "4"
type input "2499"
click at [407, 248] on input "2799" at bounding box center [427, 239] width 88 height 17
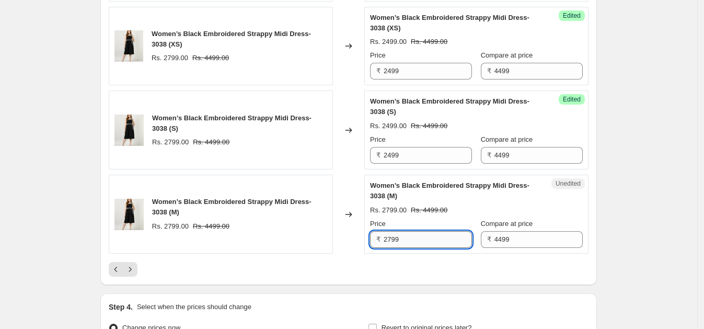
click at [407, 248] on input "2799" at bounding box center [427, 239] width 88 height 17
paste input "4"
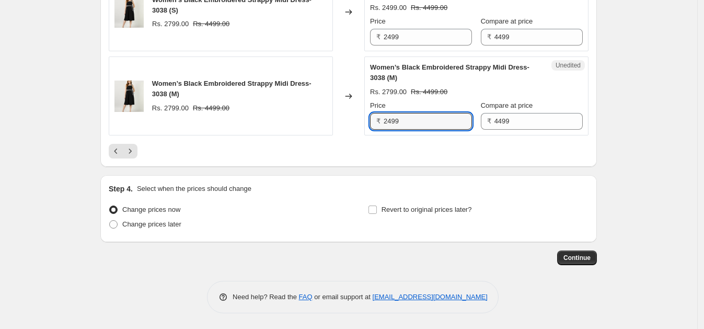
scroll to position [1919, 0]
type input "2499"
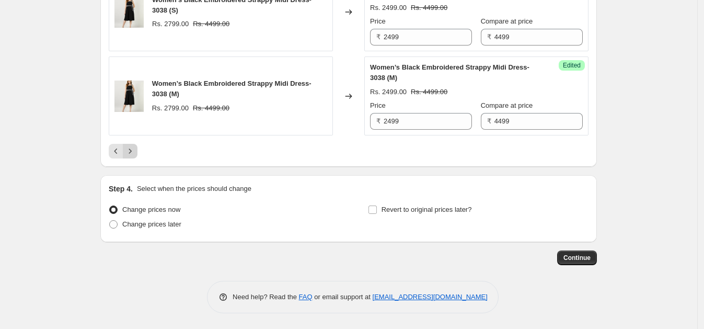
click at [133, 149] on icon "Next" at bounding box center [130, 151] width 10 height 10
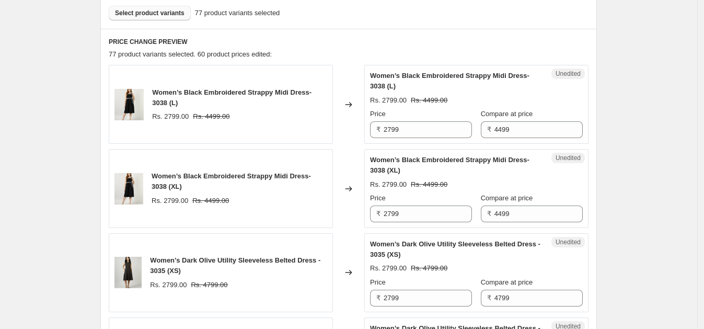
scroll to position [282, 0]
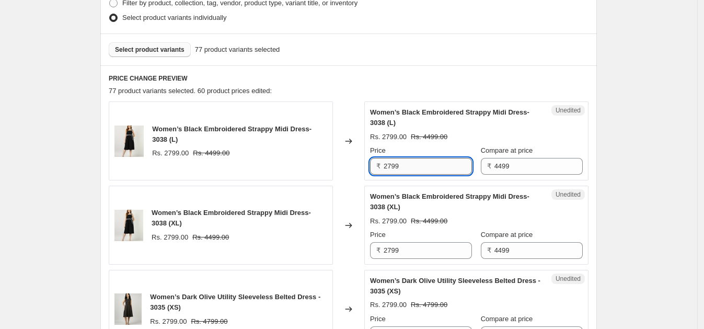
click at [435, 158] on input "2799" at bounding box center [427, 166] width 88 height 17
paste input "4"
type input "2499"
click at [413, 250] on input "2799" at bounding box center [427, 250] width 88 height 17
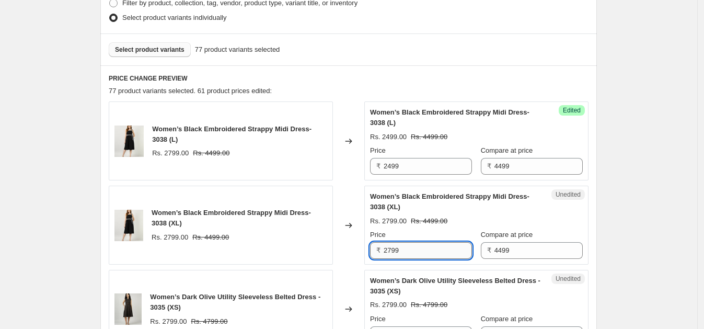
click at [413, 250] on input "2799" at bounding box center [427, 250] width 88 height 17
paste input "4"
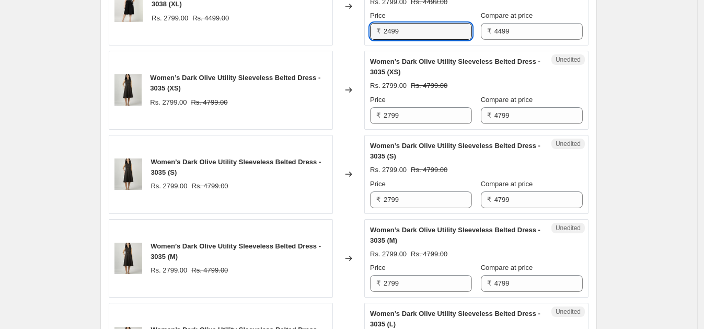
scroll to position [504, 0]
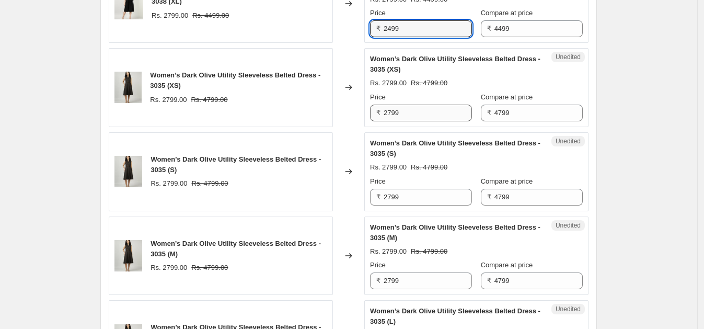
type input "2499"
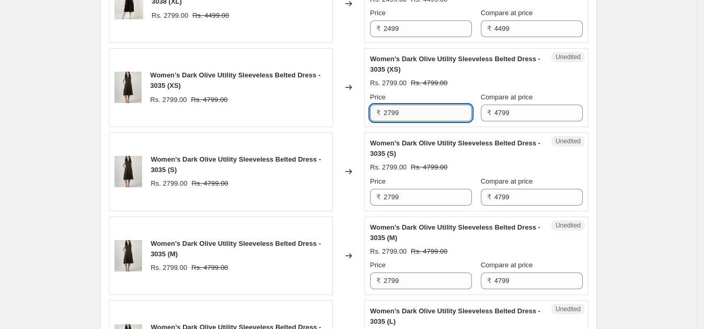
click at [427, 111] on input "2799" at bounding box center [427, 112] width 88 height 17
paste input "4"
type input "2499"
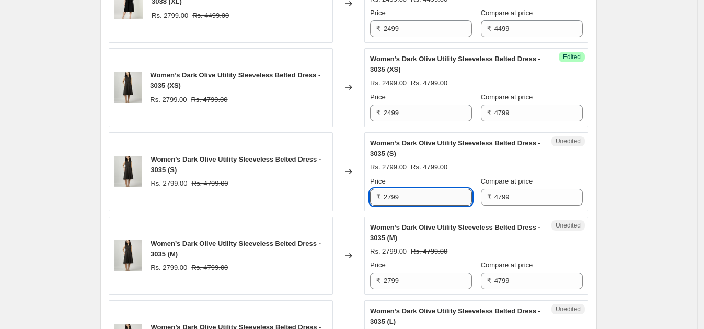
click at [406, 191] on input "2799" at bounding box center [427, 197] width 88 height 17
paste input "4"
type input "2499"
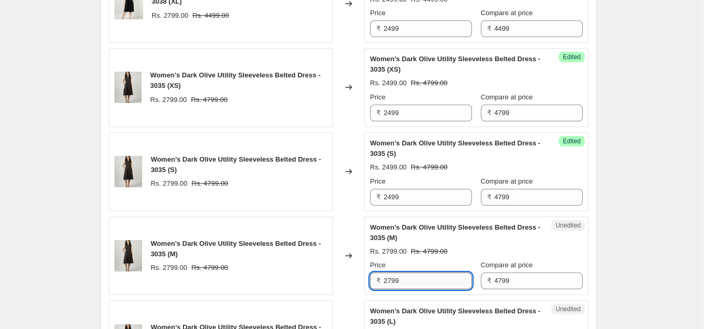
click at [414, 284] on input "2799" at bounding box center [427, 280] width 88 height 17
paste input "4"
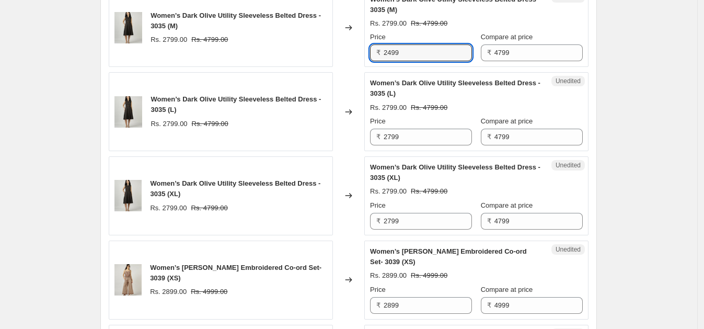
scroll to position [739, 0]
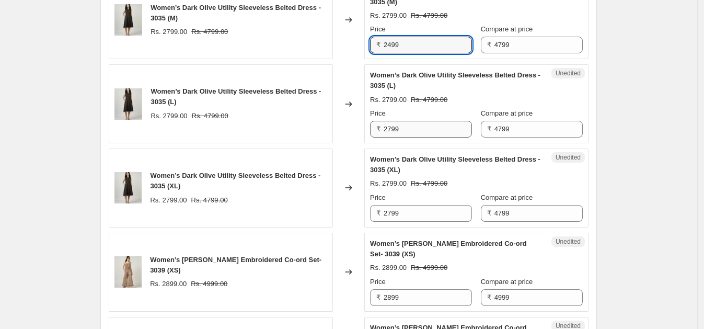
type input "2499"
click at [423, 124] on input "2799" at bounding box center [427, 129] width 88 height 17
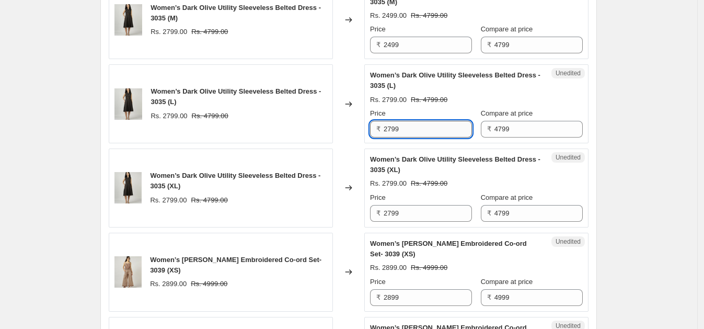
click at [423, 124] on input "2799" at bounding box center [427, 129] width 88 height 17
paste input "4"
type input "2499"
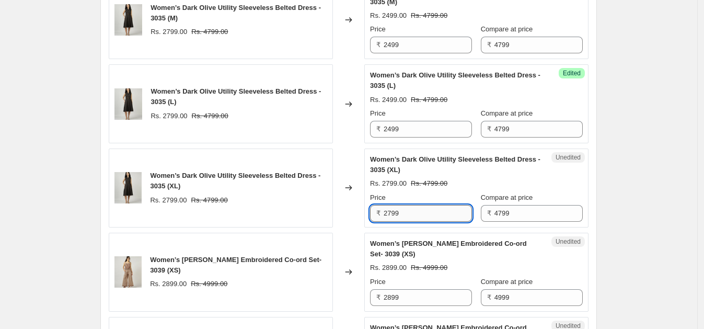
click at [426, 210] on input "2799" at bounding box center [427, 213] width 88 height 17
paste input "4"
type input "2499"
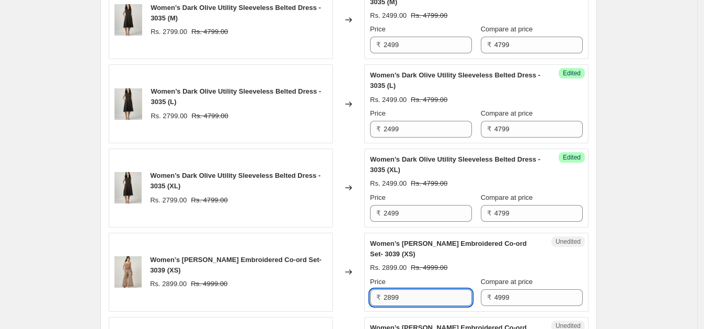
click at [416, 289] on input "2899" at bounding box center [427, 297] width 88 height 17
paste input "4"
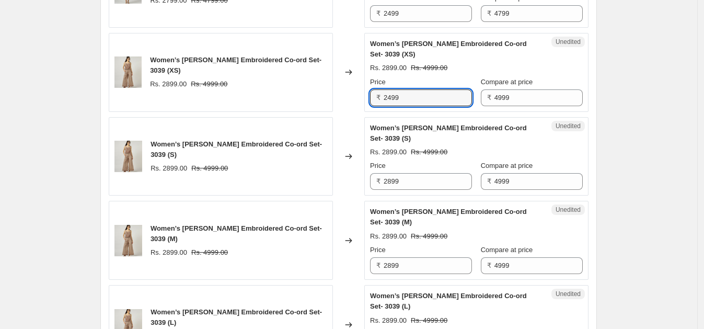
scroll to position [1010, 0]
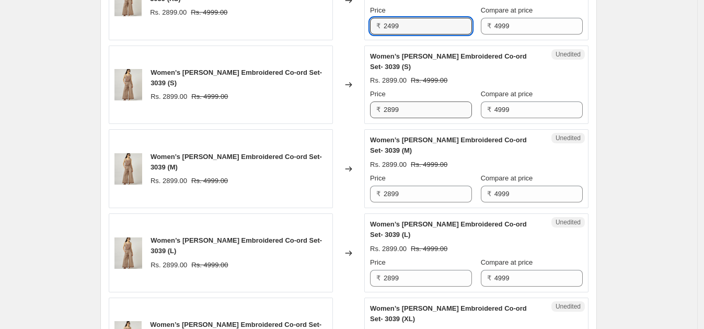
type input "2499"
click at [416, 107] on input "2899" at bounding box center [427, 109] width 88 height 17
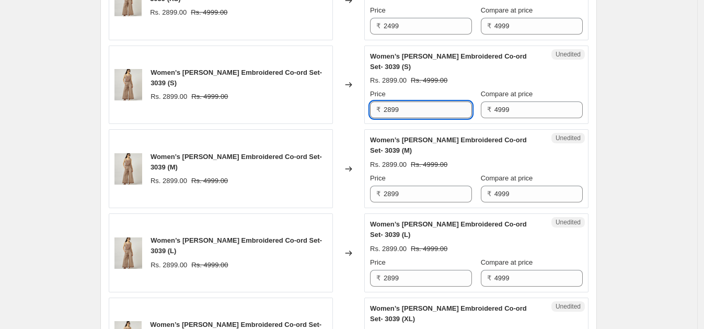
click at [416, 107] on input "2899" at bounding box center [427, 109] width 88 height 17
paste input "4"
type input "2499"
click at [413, 185] on div "Price ₹ 2899" at bounding box center [421, 187] width 102 height 29
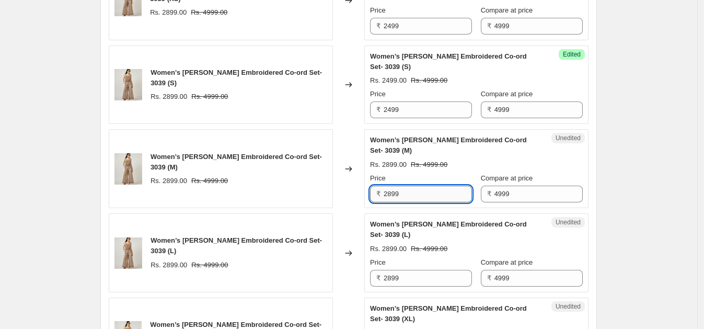
click at [413, 186] on input "2899" at bounding box center [427, 193] width 88 height 17
paste input "4"
type input "2499"
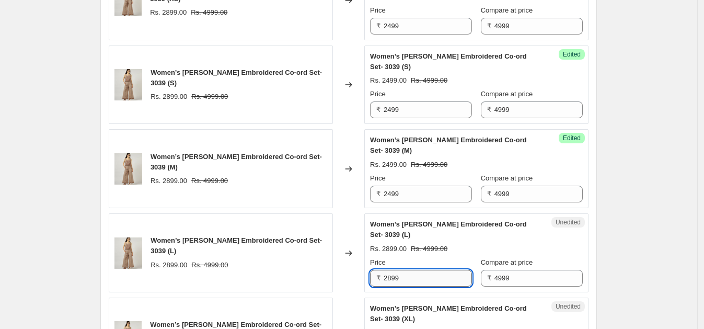
click at [409, 272] on input "2899" at bounding box center [427, 278] width 88 height 17
paste input "4"
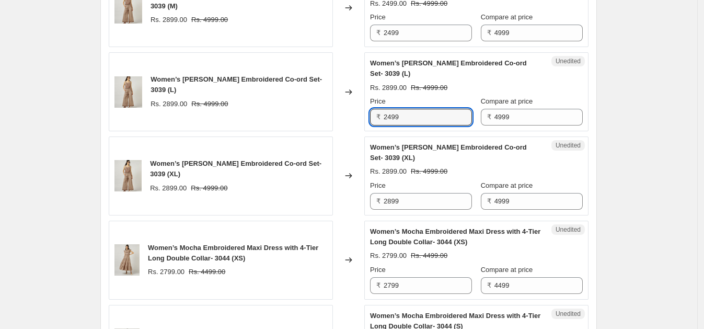
scroll to position [1246, 0]
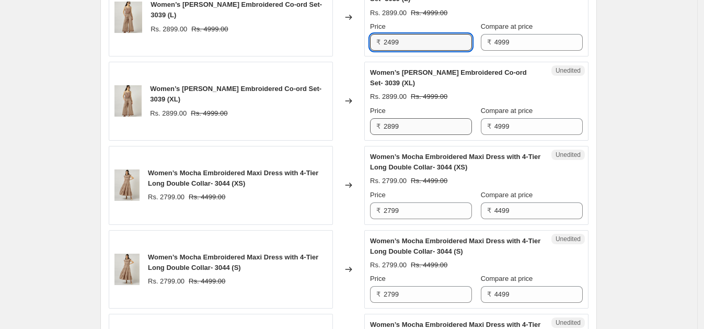
type input "2499"
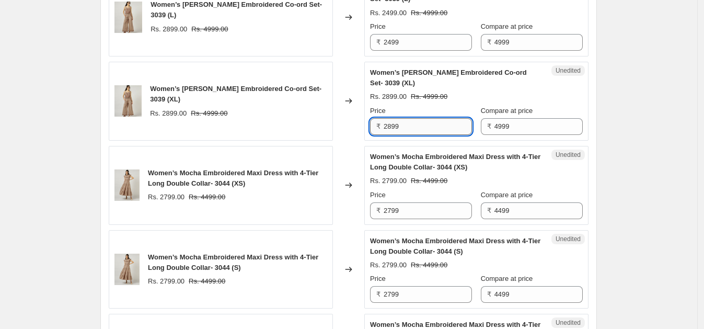
click at [413, 124] on input "2899" at bounding box center [427, 126] width 88 height 17
paste input "4"
type input "2499"
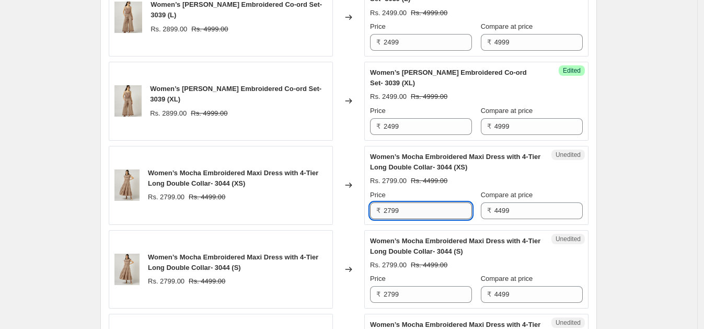
click at [413, 204] on input "2799" at bounding box center [427, 210] width 88 height 17
paste input "4"
type input "2499"
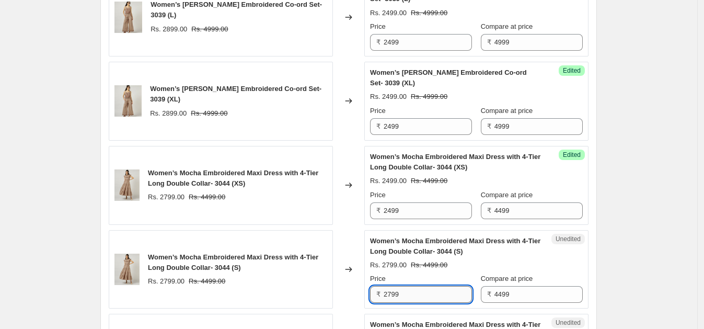
click at [418, 293] on input "2799" at bounding box center [427, 294] width 88 height 17
paste input "4"
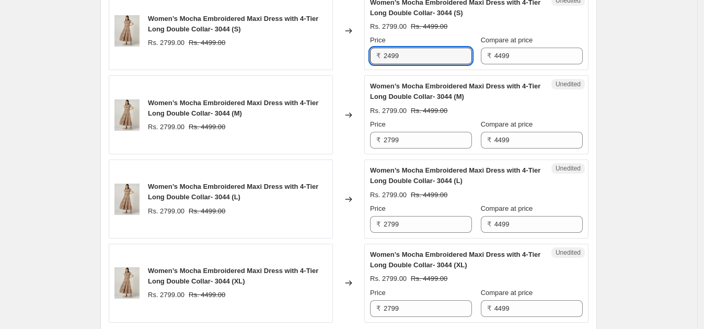
scroll to position [1487, 0]
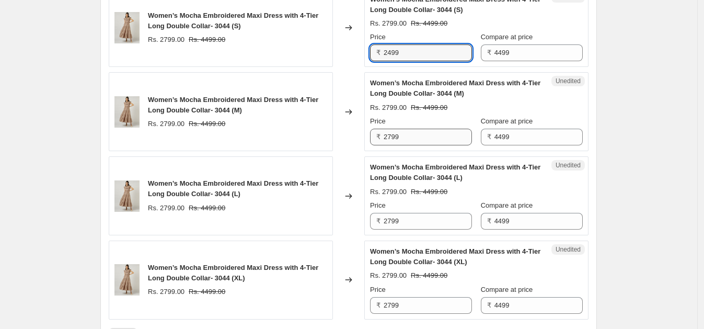
type input "2499"
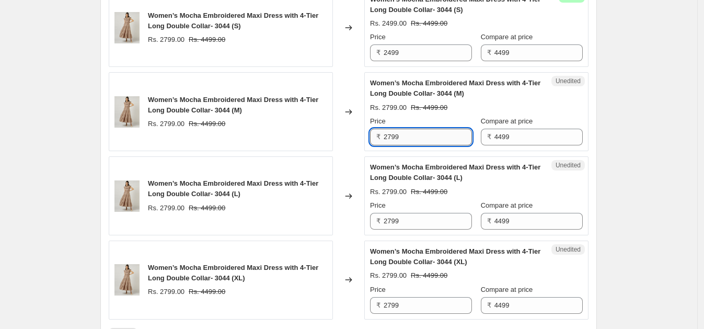
click at [420, 134] on input "2799" at bounding box center [427, 137] width 88 height 17
paste input "4"
type input "2499"
click at [418, 218] on input "2799" at bounding box center [427, 221] width 88 height 17
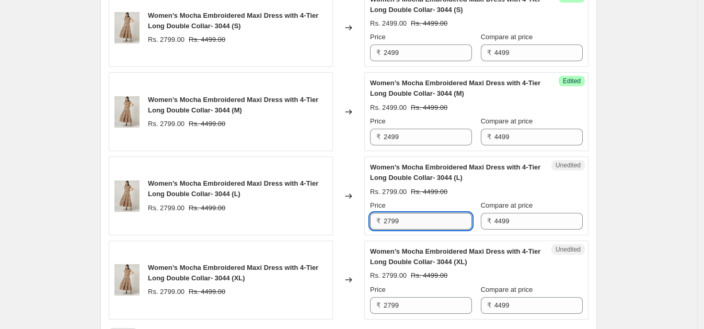
click at [418, 218] on input "2799" at bounding box center [427, 221] width 88 height 17
paste input "4"
type input "2499"
click at [410, 297] on input "2799" at bounding box center [427, 305] width 88 height 17
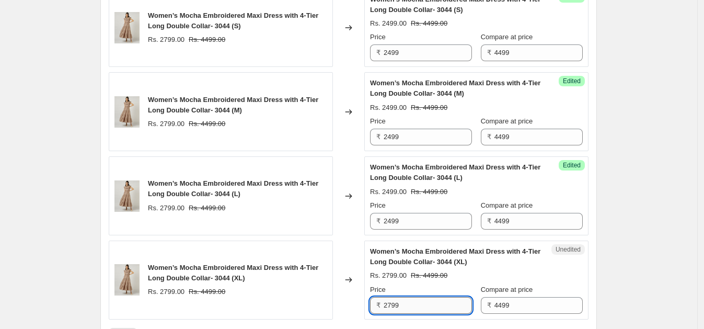
click at [410, 297] on input "2799" at bounding box center [427, 305] width 88 height 17
paste input "4"
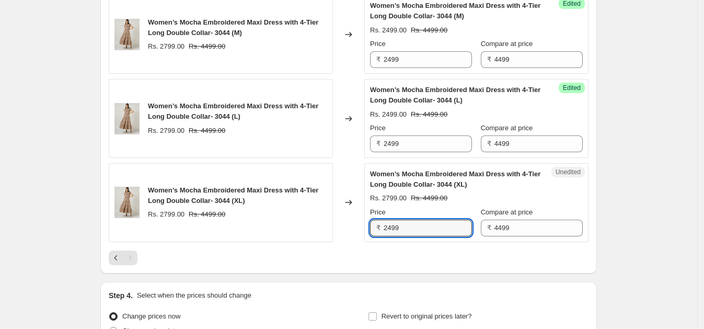
scroll to position [1667, 0]
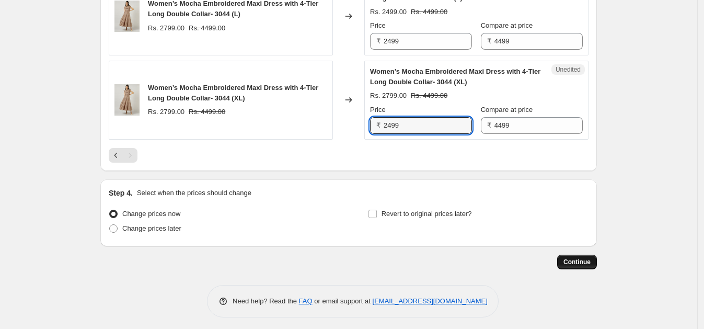
type input "2499"
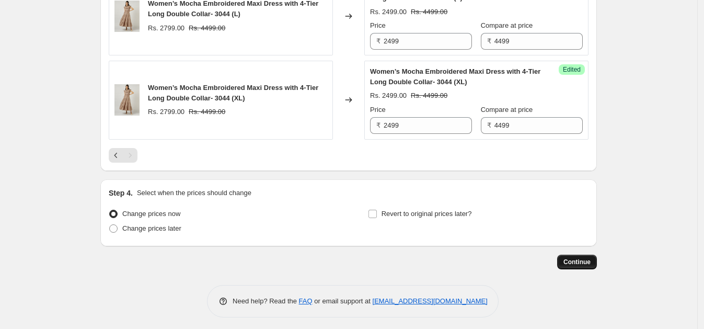
click at [578, 259] on span "Continue" at bounding box center [576, 262] width 27 height 8
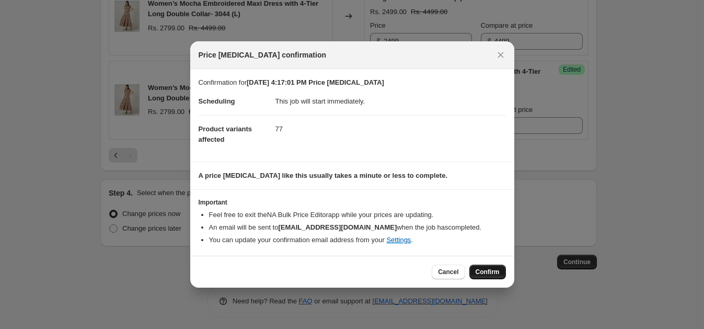
click at [491, 272] on span "Confirm" at bounding box center [487, 271] width 24 height 8
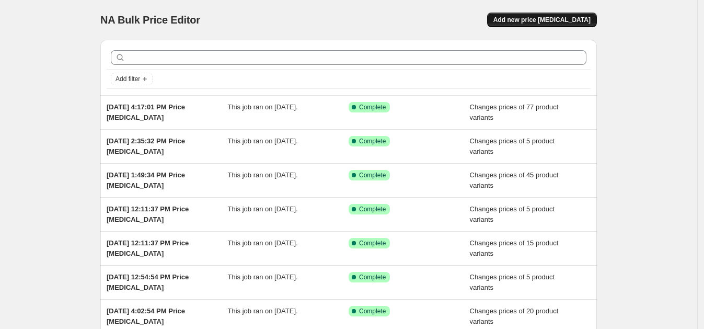
click at [548, 19] on span "Add new price [MEDICAL_DATA]" at bounding box center [541, 20] width 97 height 8
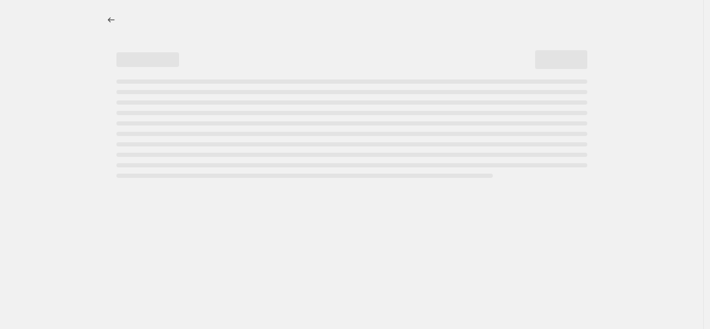
select select "percentage"
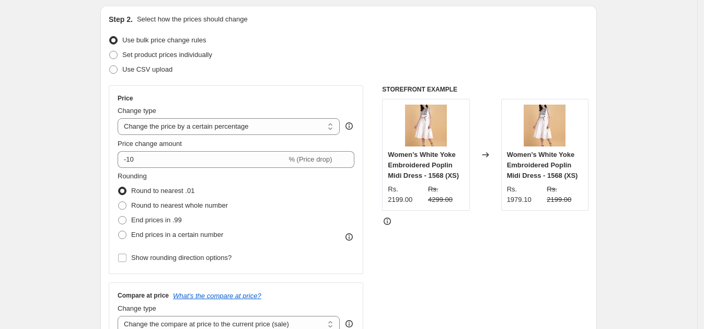
scroll to position [103, 0]
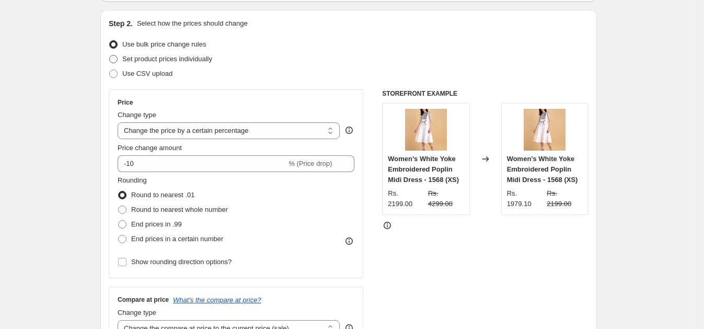
click at [206, 57] on span "Set product prices individually" at bounding box center [167, 59] width 90 height 8
click at [110, 55] on input "Set product prices individually" at bounding box center [109, 55] width 1 height 1
radio input "true"
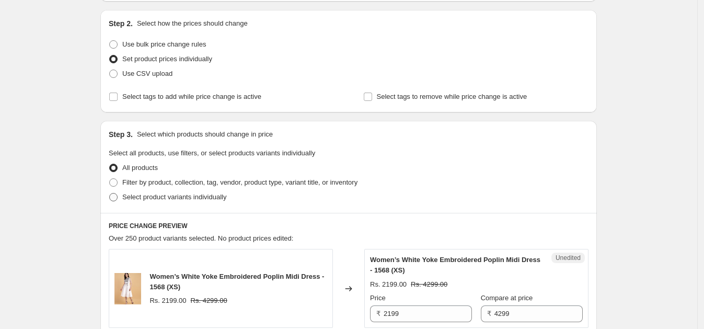
click at [188, 196] on span "Select product variants individually" at bounding box center [174, 197] width 104 height 8
click at [110, 193] on input "Select product variants individually" at bounding box center [109, 193] width 1 height 1
radio input "true"
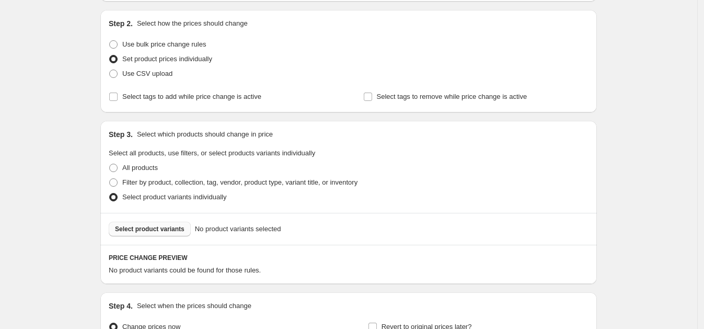
click at [139, 225] on span "Select product variants" at bounding box center [149, 229] width 69 height 8
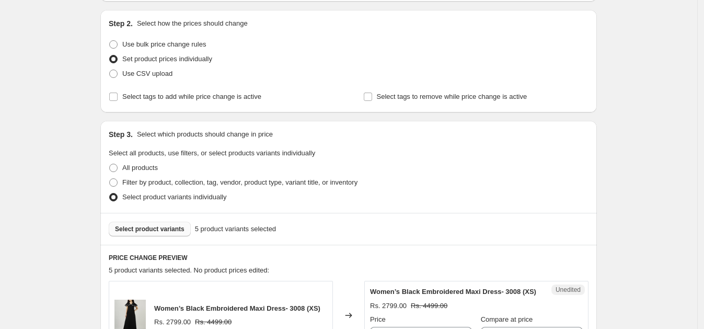
click at [160, 230] on span "Select product variants" at bounding box center [149, 229] width 69 height 8
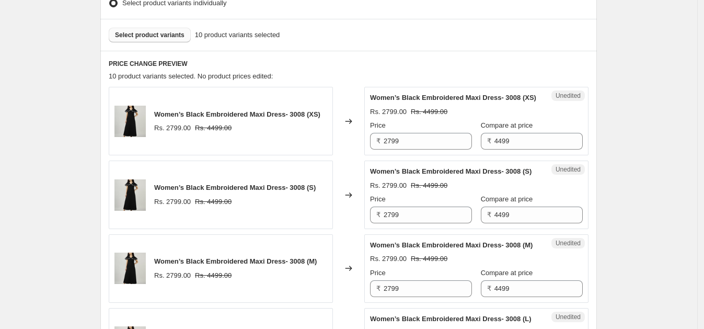
scroll to position [295, 0]
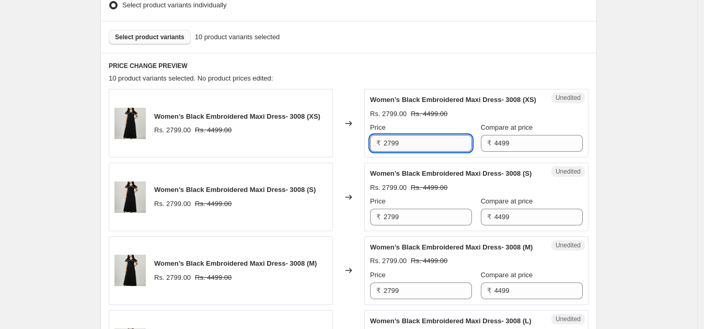
click at [416, 150] on input "2799" at bounding box center [427, 143] width 88 height 17
click at [417, 152] on input "2499" at bounding box center [427, 143] width 88 height 17
type input "2499"
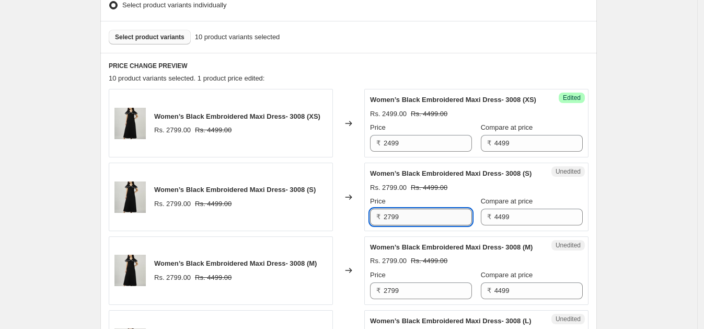
click at [414, 225] on input "2799" at bounding box center [427, 216] width 88 height 17
paste input "4"
type input "2499"
click at [410, 299] on input "2799" at bounding box center [427, 290] width 88 height 17
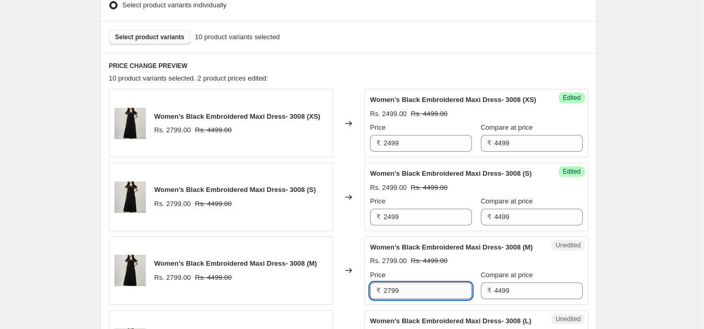
click at [410, 299] on input "2799" at bounding box center [427, 290] width 88 height 17
paste input "4"
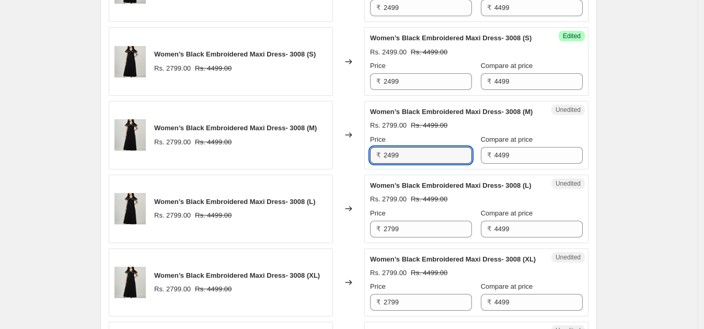
scroll to position [520, 0]
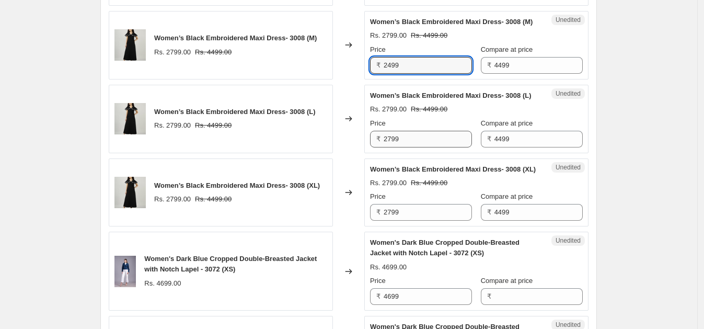
type input "2499"
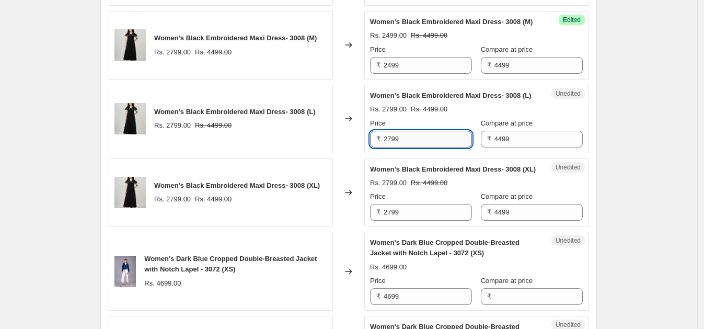
click at [407, 147] on input "2799" at bounding box center [427, 139] width 88 height 17
paste input "4"
type input "2499"
click at [406, 220] on input "2799" at bounding box center [427, 212] width 88 height 17
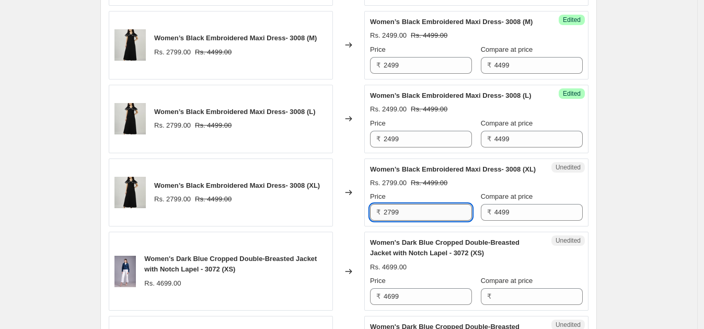
click at [406, 220] on input "2799" at bounding box center [427, 212] width 88 height 17
paste input "4"
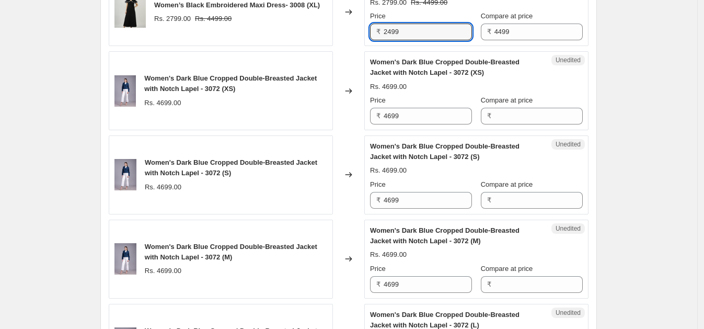
scroll to position [706, 0]
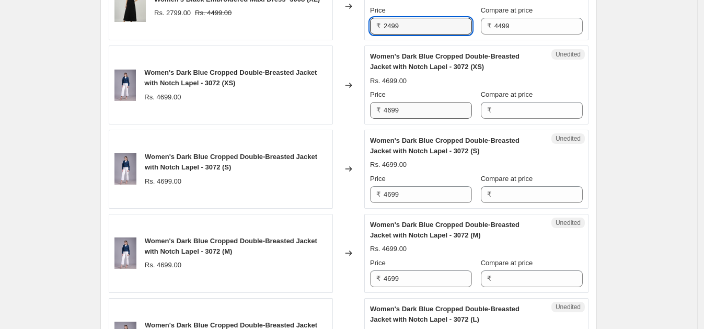
type input "2499"
click at [440, 119] on input "4699" at bounding box center [427, 110] width 88 height 17
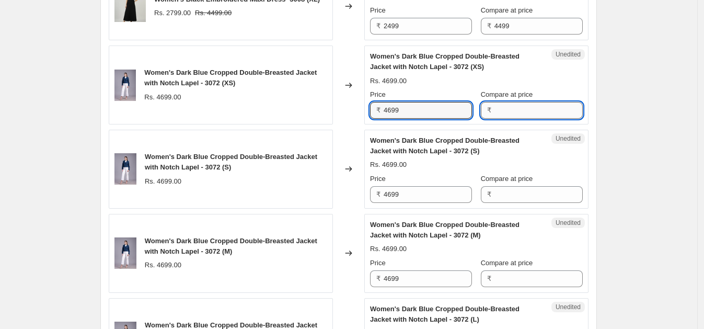
click at [533, 119] on input "Compare at price" at bounding box center [538, 110] width 88 height 17
type input "4699"
click at [426, 119] on input "4699" at bounding box center [427, 110] width 88 height 17
paste input "24"
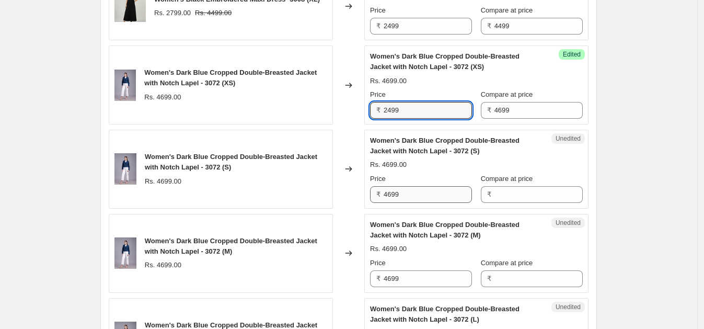
type input "2499"
click at [418, 203] on input "4699" at bounding box center [427, 194] width 88 height 17
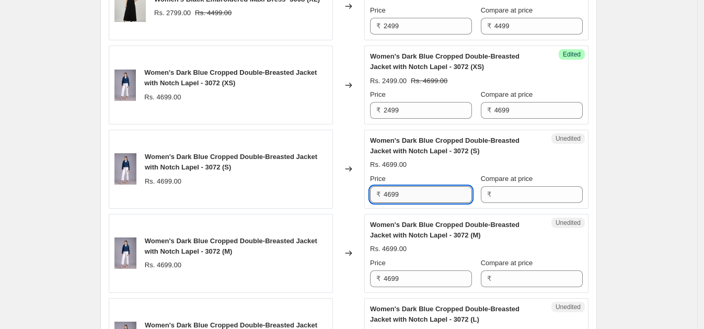
click at [418, 203] on input "4699" at bounding box center [427, 194] width 88 height 17
paste input "24"
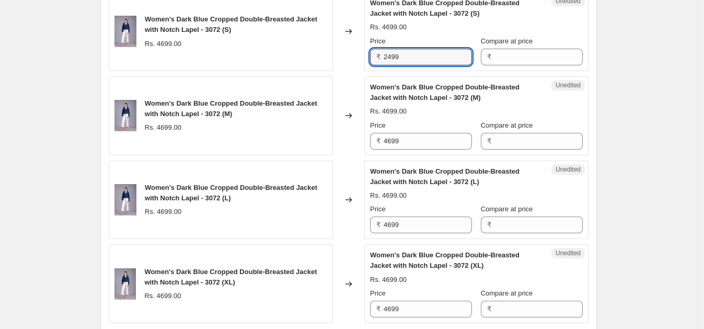
scroll to position [859, 0]
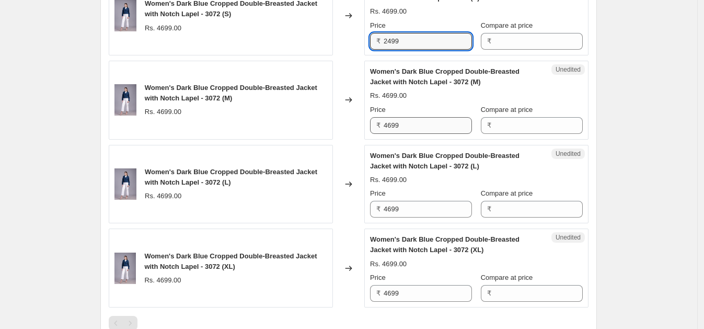
type input "2499"
click at [430, 134] on input "4699" at bounding box center [427, 125] width 88 height 17
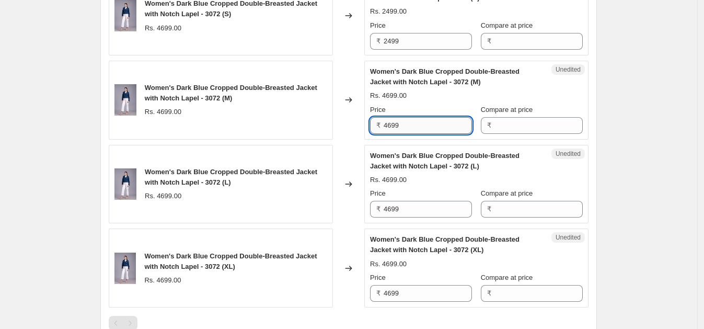
click at [430, 134] on input "4699" at bounding box center [427, 125] width 88 height 17
paste input "24"
type input "2499"
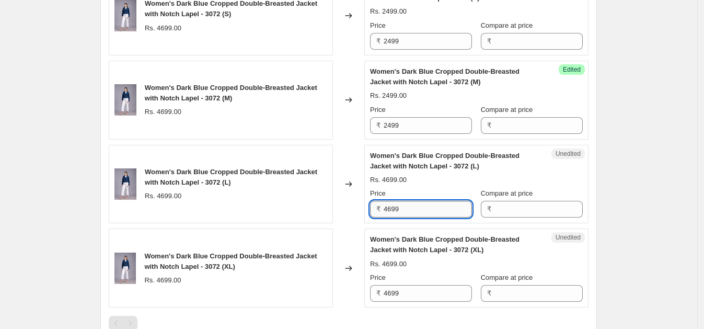
click at [412, 217] on input "4699" at bounding box center [427, 209] width 88 height 17
paste input "24"
type input "2499"
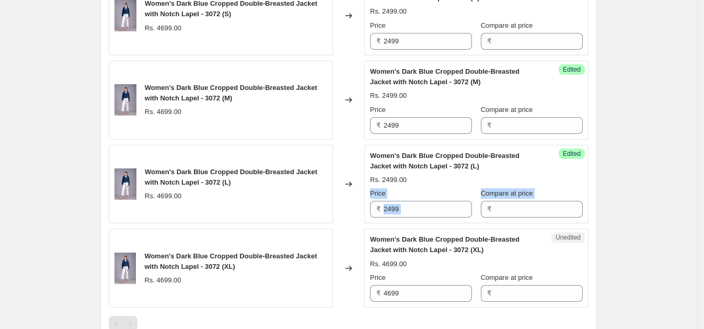
drag, startPoint x: 703, startPoint y: 227, endPoint x: 703, endPoint y: 251, distance: 23.5
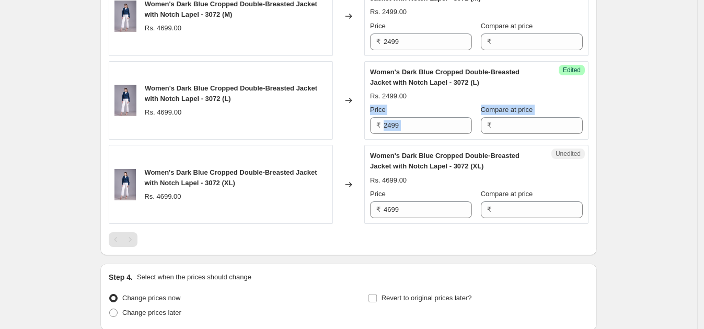
scroll to position [982, 0]
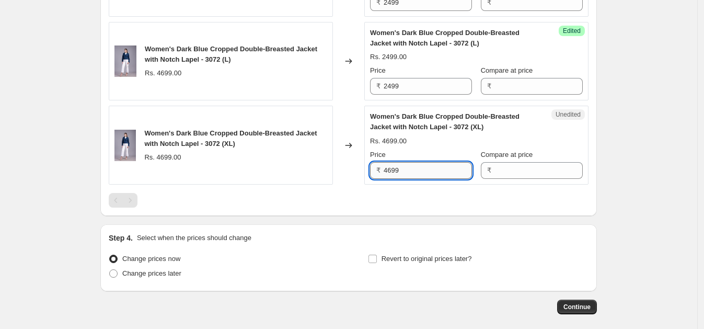
click at [429, 179] on input "4699" at bounding box center [427, 170] width 88 height 17
paste input "24"
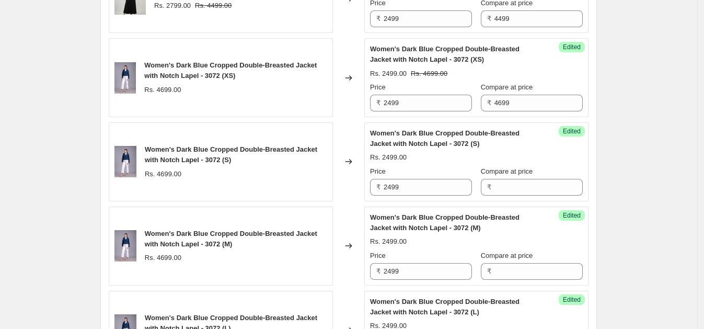
scroll to position [703, 0]
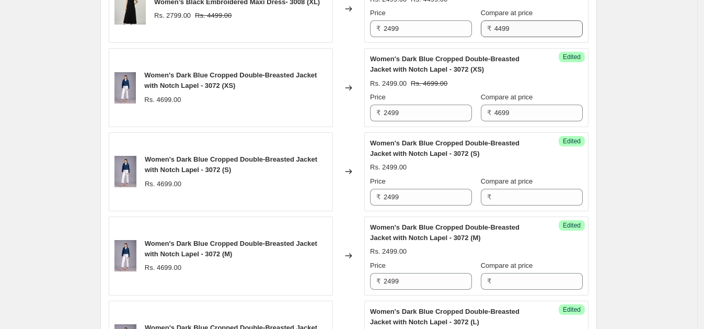
type input "2499"
click at [513, 37] on input "4499" at bounding box center [538, 28] width 88 height 17
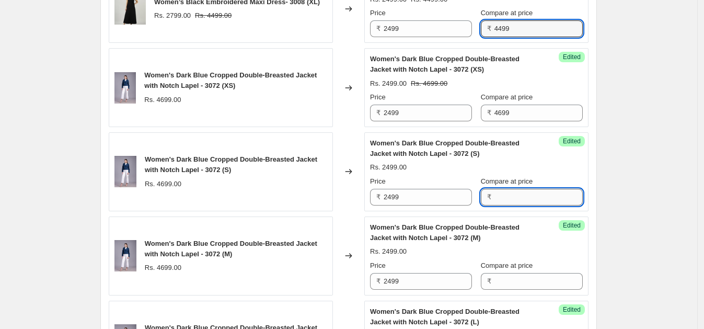
click at [525, 205] on input "Compare at price" at bounding box center [538, 197] width 88 height 17
paste input "4499"
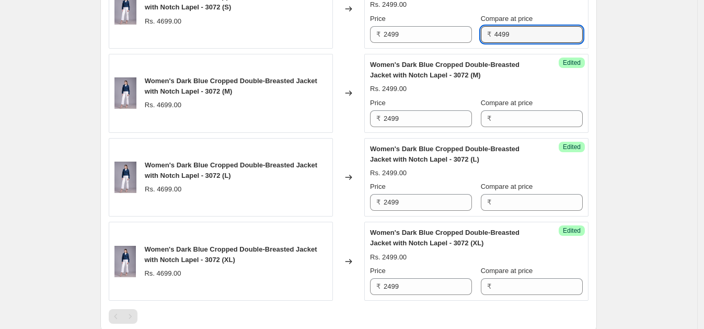
scroll to position [888, 0]
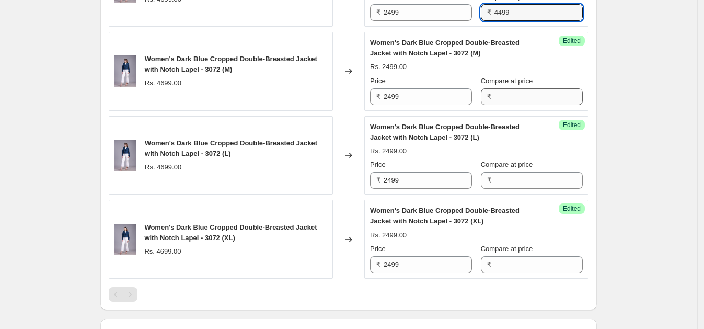
type input "4499"
click at [527, 105] on input "Compare at price" at bounding box center [538, 96] width 88 height 17
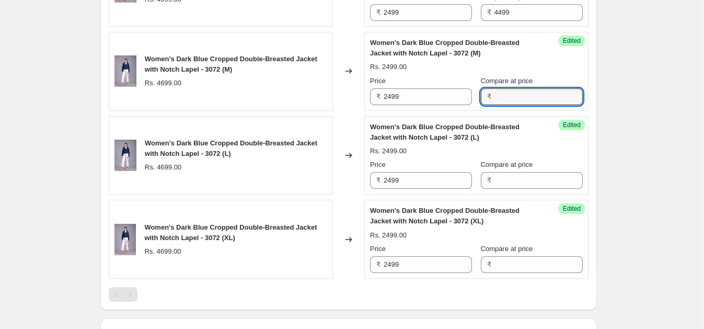
paste input "4499"
type input "4499"
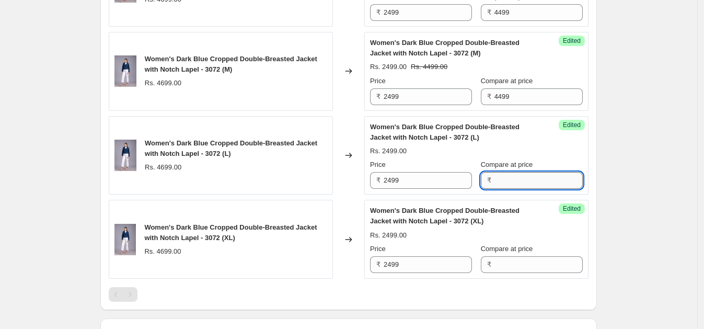
click at [529, 189] on input "Compare at price" at bounding box center [538, 180] width 88 height 17
paste input "4499"
type input "4499"
click at [527, 273] on input "Compare at price" at bounding box center [538, 264] width 88 height 17
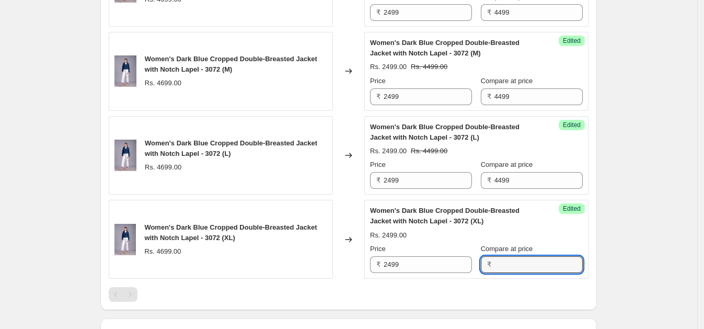
paste input "4499"
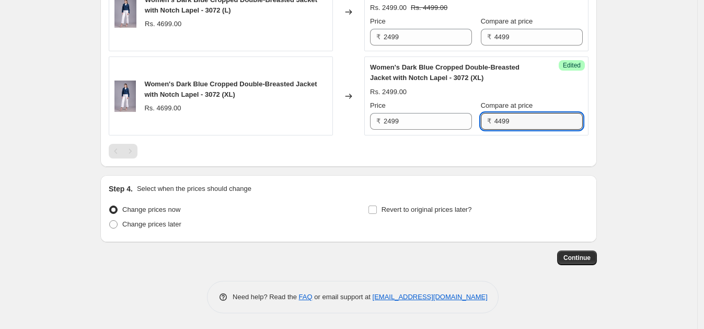
scroll to position [1080, 0]
type input "4499"
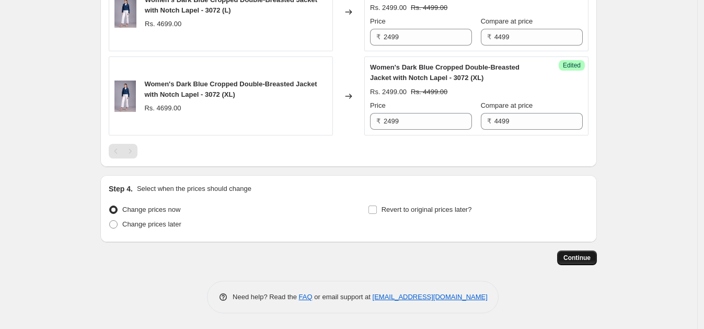
click at [587, 257] on span "Continue" at bounding box center [576, 257] width 27 height 8
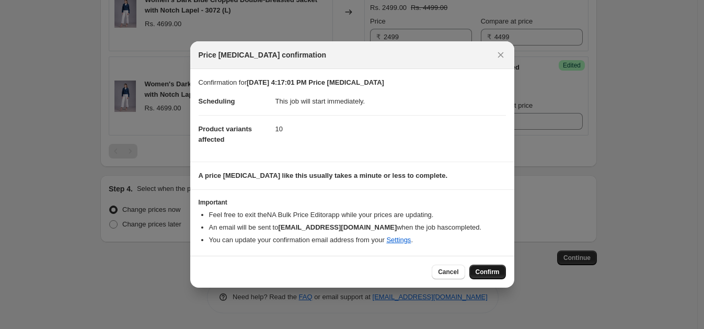
click at [496, 271] on span "Confirm" at bounding box center [487, 271] width 24 height 8
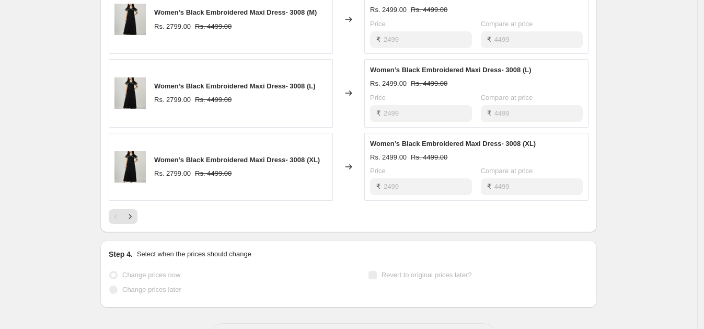
scroll to position [635, 0]
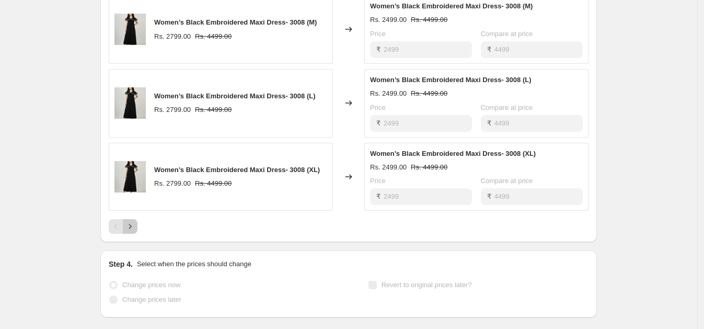
click at [132, 222] on icon "Next" at bounding box center [130, 226] width 10 height 10
